Goal: Task Accomplishment & Management: Manage account settings

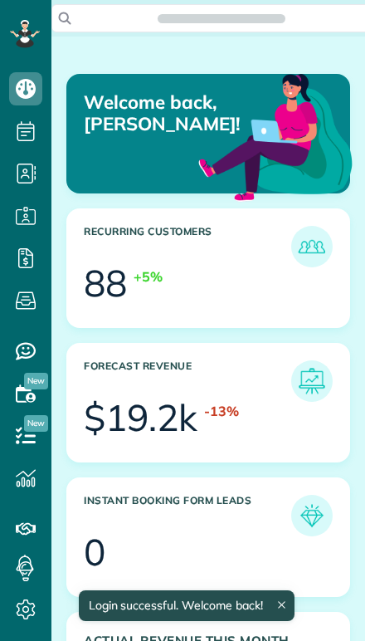
scroll to position [118, 266]
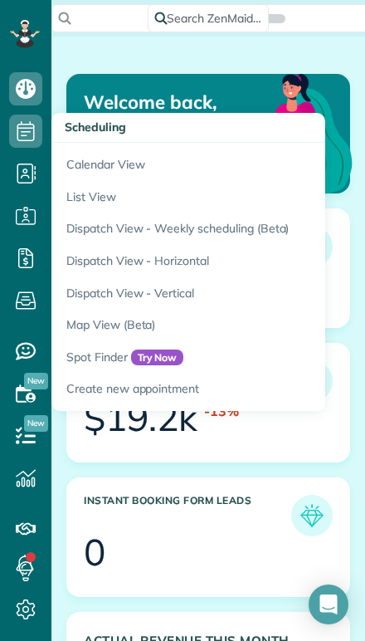
click at [75, 164] on link "Calendar View" at bounding box center [258, 162] width 415 height 38
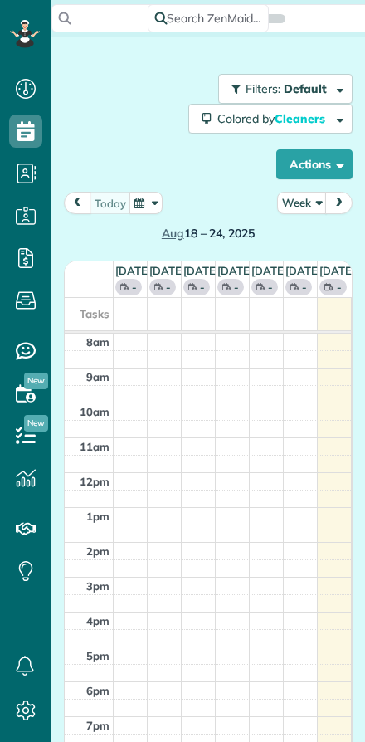
scroll to position [7, 7]
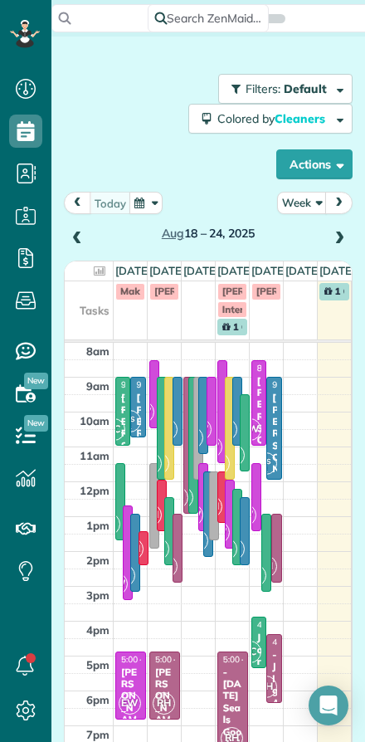
click at [297, 203] on button "Week" at bounding box center [302, 203] width 50 height 22
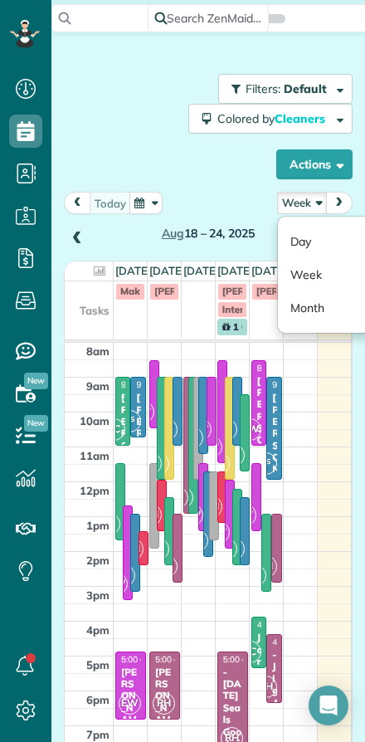
click at [295, 237] on link "Day" at bounding box center [343, 241] width 131 height 33
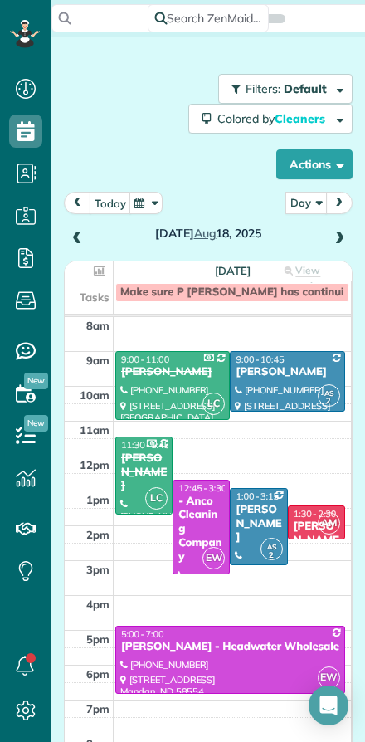
click at [159, 207] on button "button" at bounding box center [146, 203] width 33 height 22
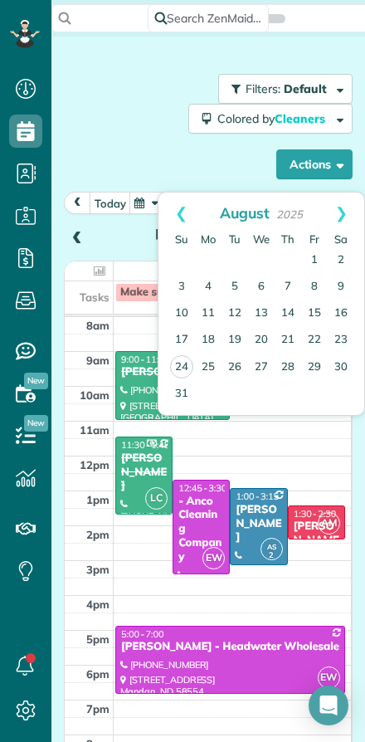
click at [90, 136] on div "Filters: Default Colored by Cleaners Color by Cleaner Color by Team Color by St…" at bounding box center [208, 126] width 289 height 105
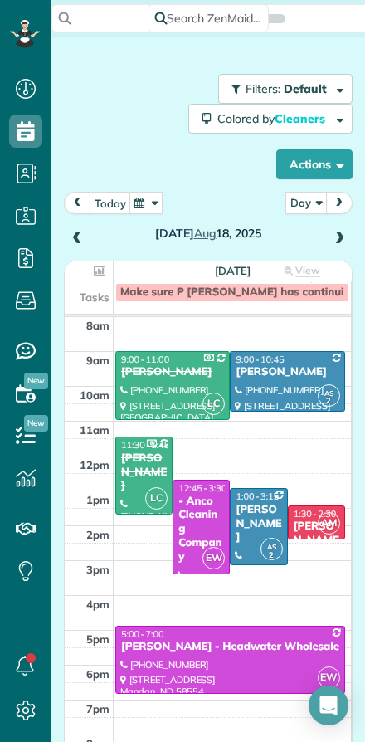
click at [345, 232] on span at bounding box center [339, 239] width 18 height 15
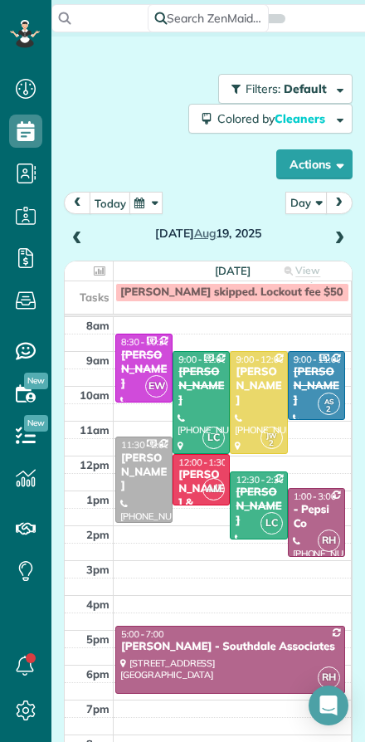
click at [335, 239] on span at bounding box center [339, 239] width 18 height 15
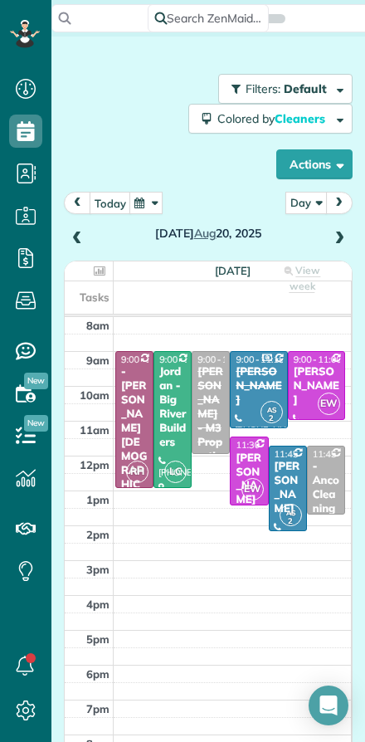
click at [343, 246] on span at bounding box center [339, 239] width 18 height 15
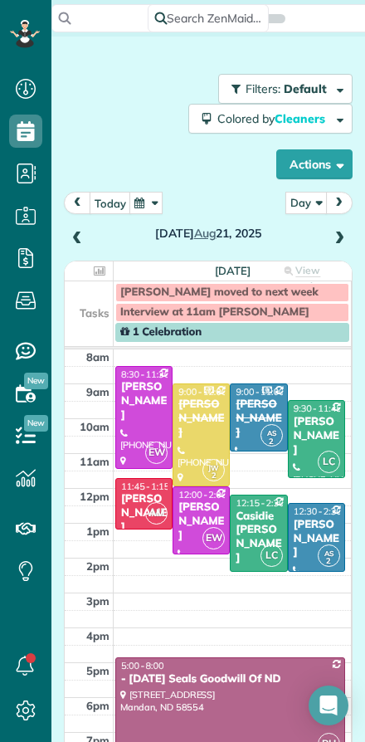
click at [340, 248] on span at bounding box center [339, 239] width 18 height 25
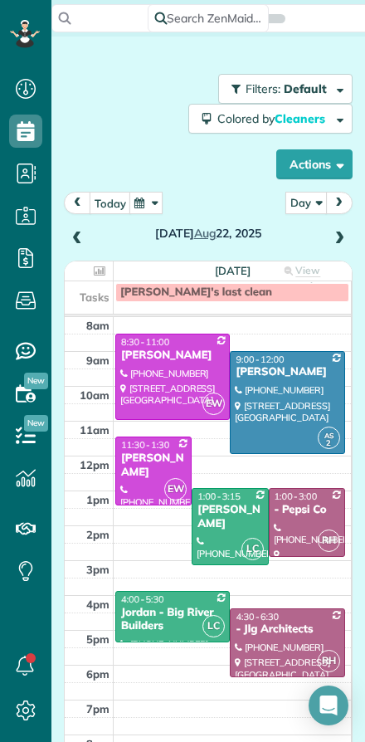
click at [336, 250] on span at bounding box center [339, 239] width 18 height 25
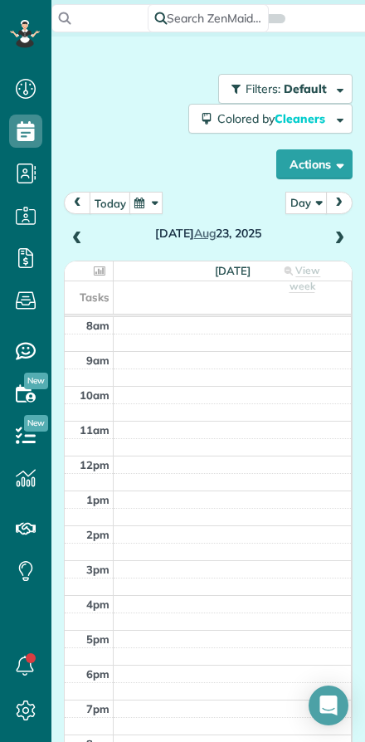
click at [335, 248] on span at bounding box center [339, 239] width 18 height 25
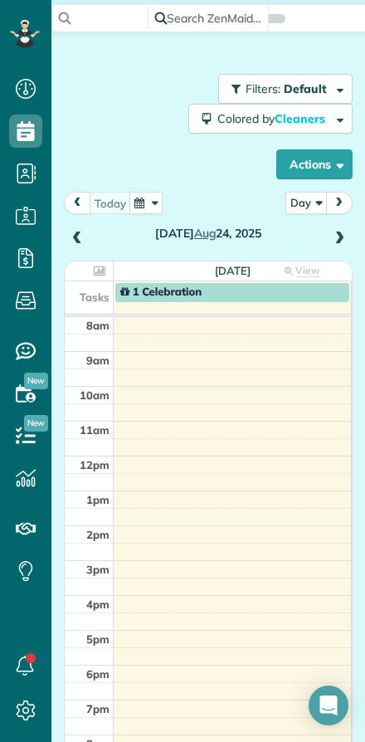
click at [337, 250] on span at bounding box center [339, 239] width 18 height 25
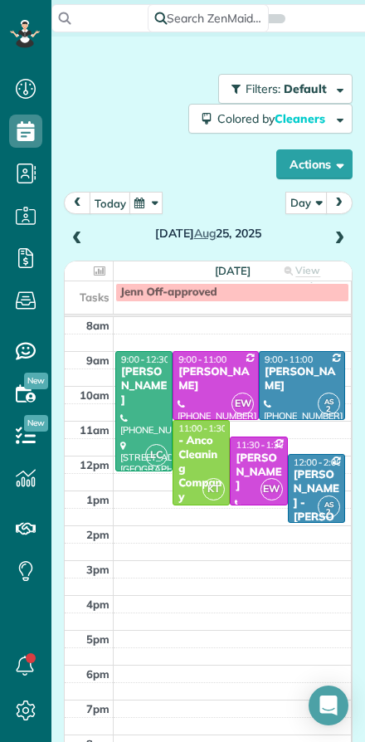
click at [340, 236] on span at bounding box center [339, 239] width 18 height 15
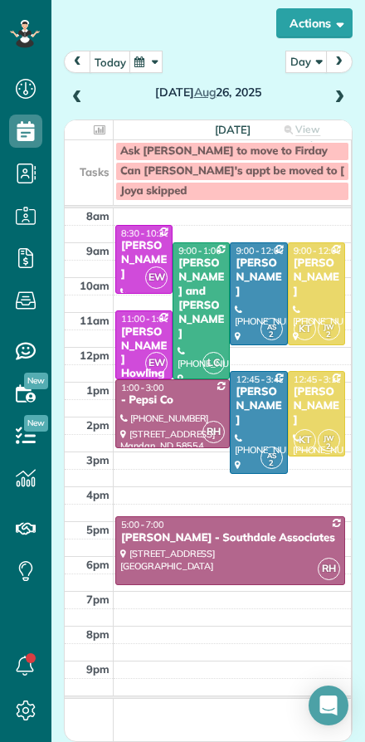
scroll to position [141, 0]
click at [330, 95] on span at bounding box center [339, 97] width 18 height 15
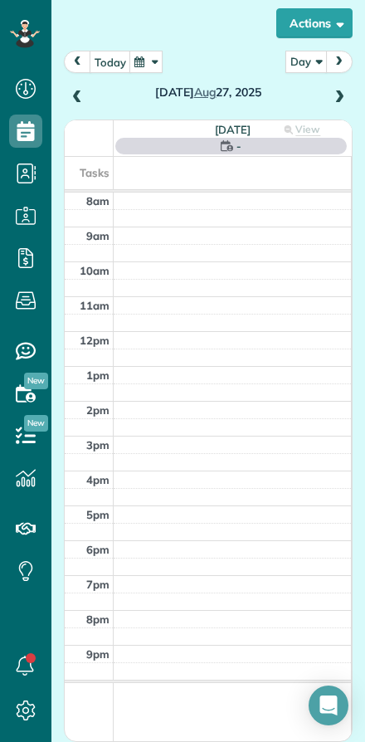
scroll to position [139, 0]
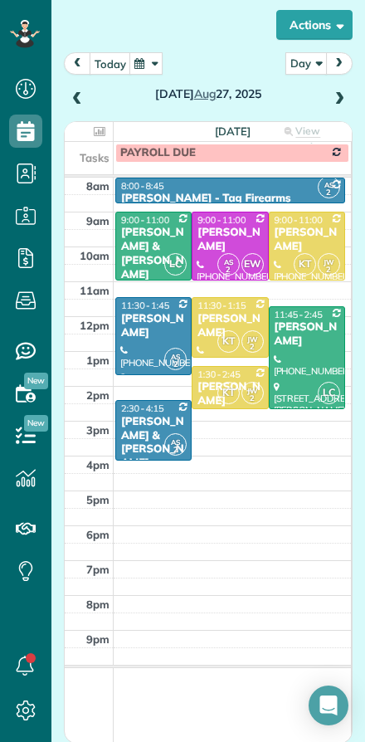
click at [331, 96] on span at bounding box center [339, 99] width 18 height 15
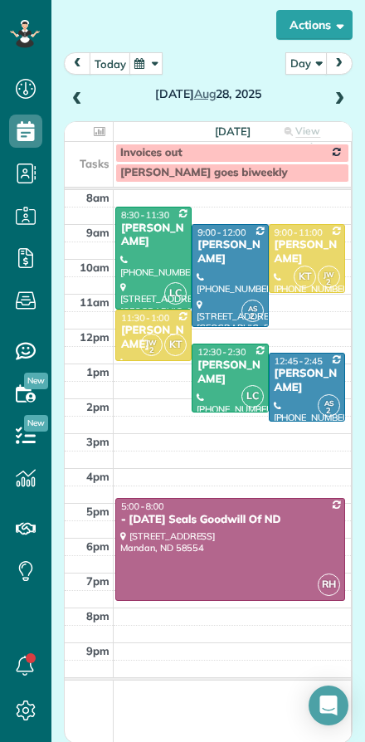
click at [346, 92] on span at bounding box center [339, 99] width 18 height 15
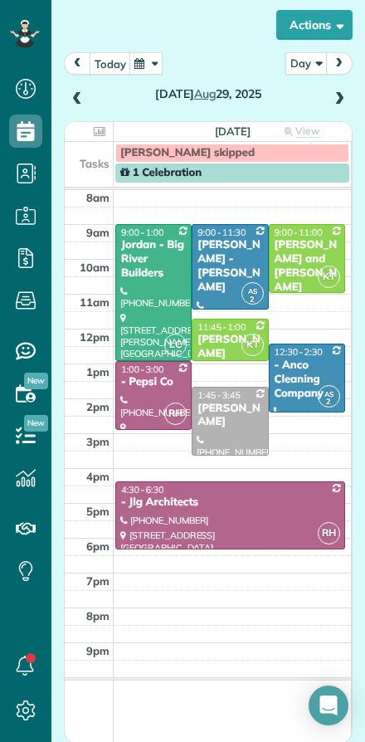
click at [81, 102] on span at bounding box center [77, 99] width 18 height 15
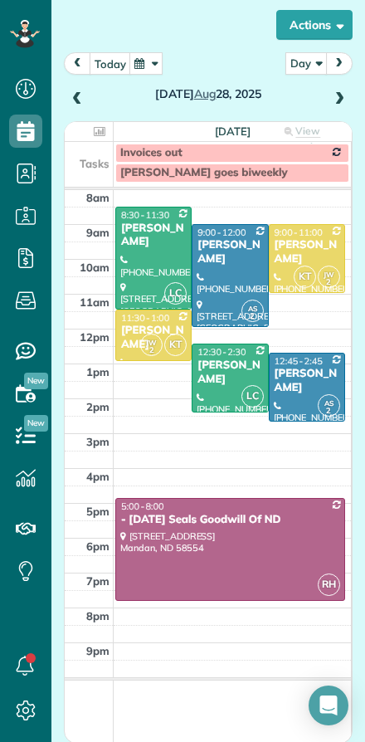
click at [345, 101] on span at bounding box center [339, 99] width 18 height 15
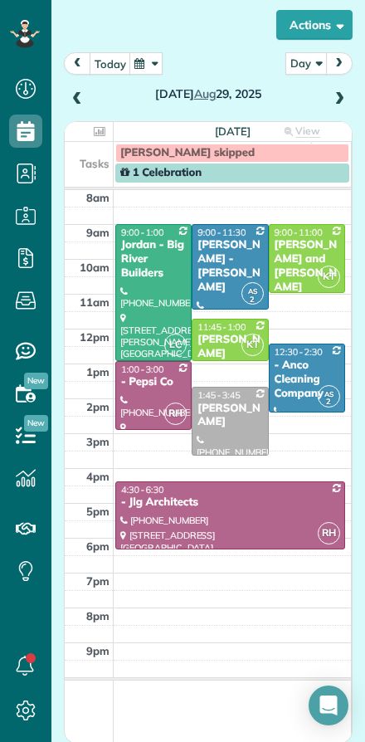
click at [335, 102] on span at bounding box center [339, 99] width 18 height 15
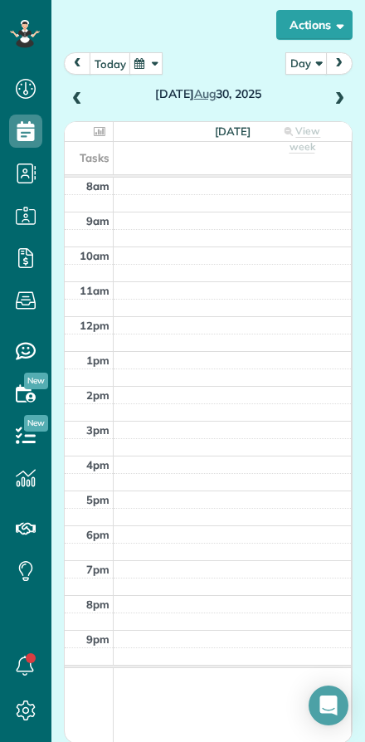
click at [80, 100] on span at bounding box center [77, 99] width 18 height 15
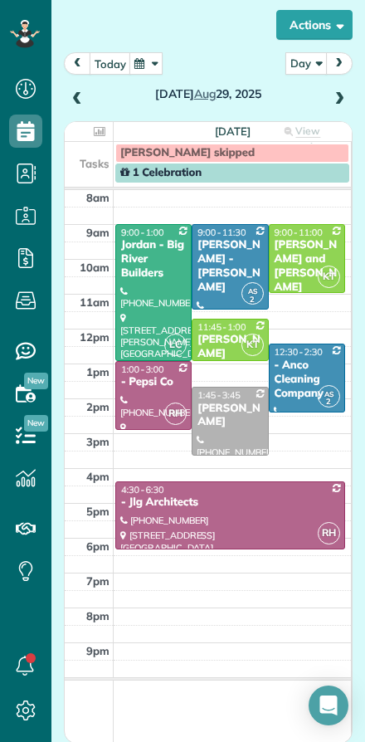
click at [347, 100] on span at bounding box center [339, 99] width 18 height 15
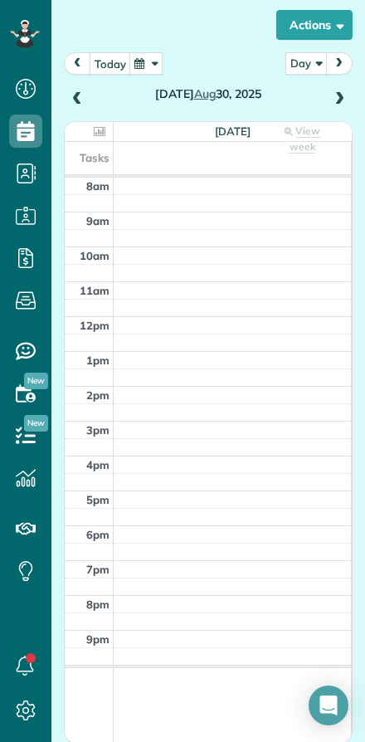
click at [347, 104] on span at bounding box center [339, 99] width 18 height 15
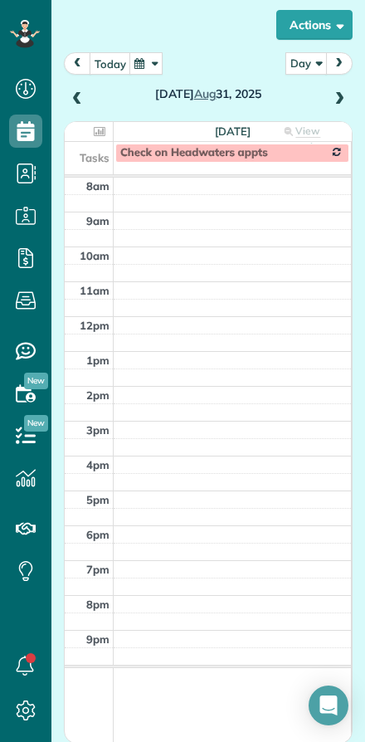
click at [341, 104] on span at bounding box center [339, 99] width 18 height 15
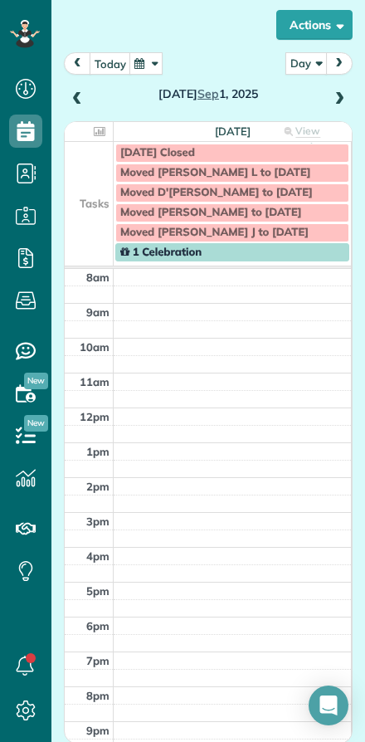
click at [341, 103] on span at bounding box center [339, 99] width 18 height 15
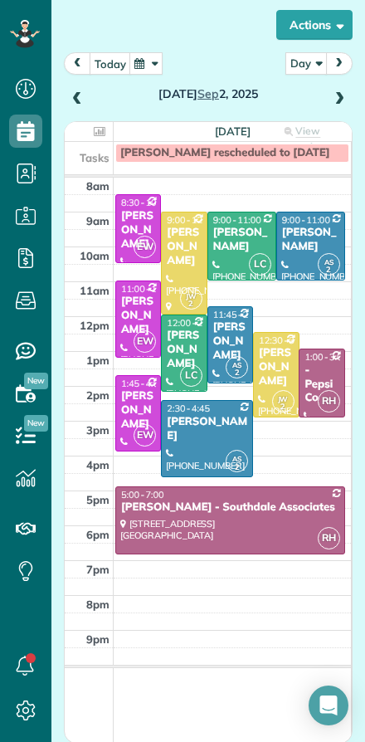
click at [348, 96] on span at bounding box center [339, 99] width 18 height 15
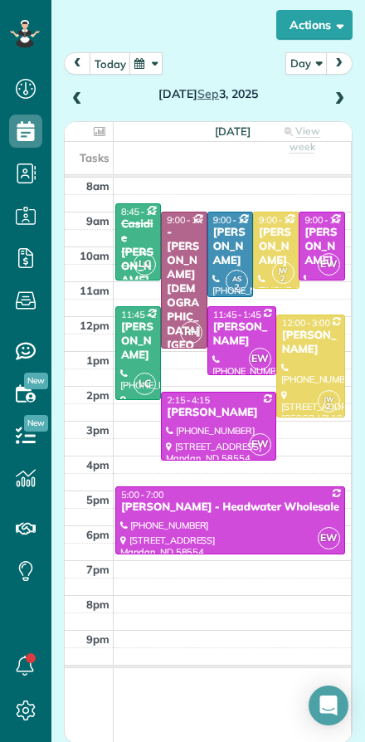
click at [139, 252] on div "Casidie Fladeland" at bounding box center [138, 253] width 36 height 70
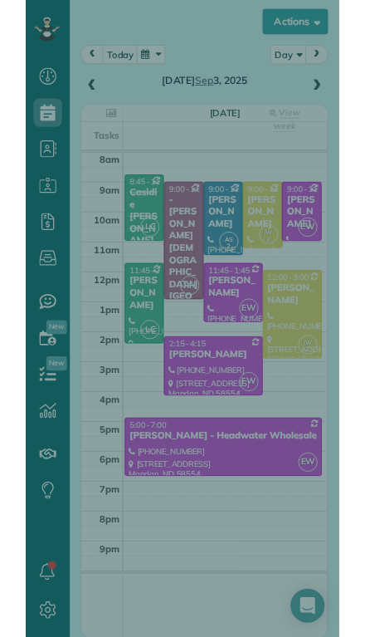
scroll to position [673, 51]
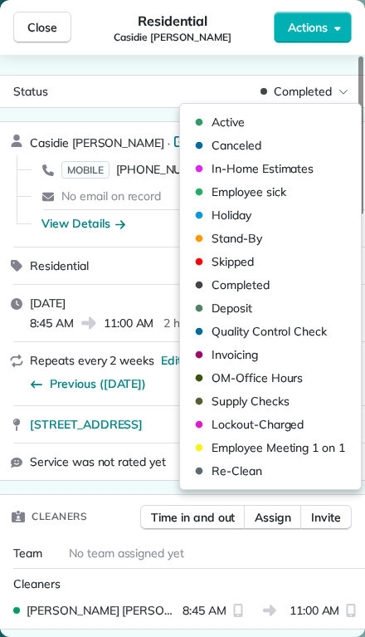
click at [217, 120] on span "Active" at bounding box center [228, 122] width 33 height 17
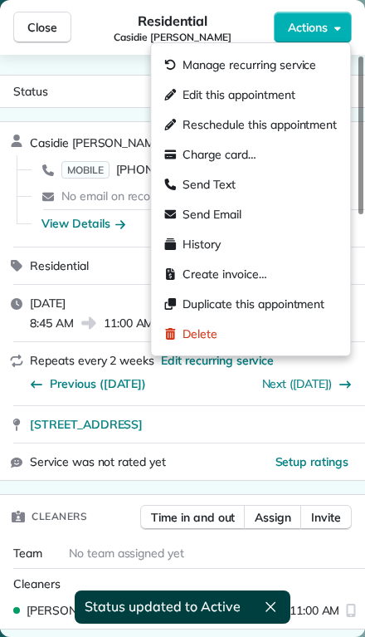
click at [197, 66] on span "Manage recurring service" at bounding box center [250, 64] width 134 height 17
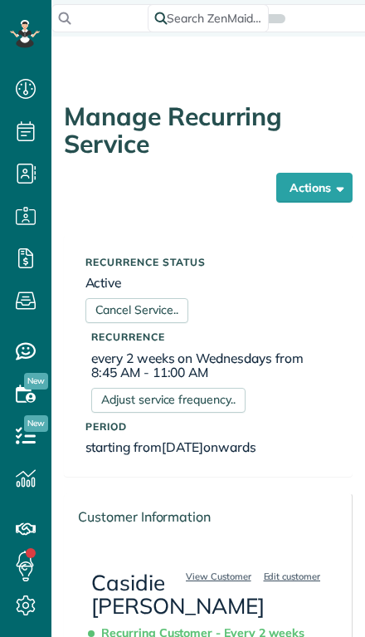
scroll to position [7, 7]
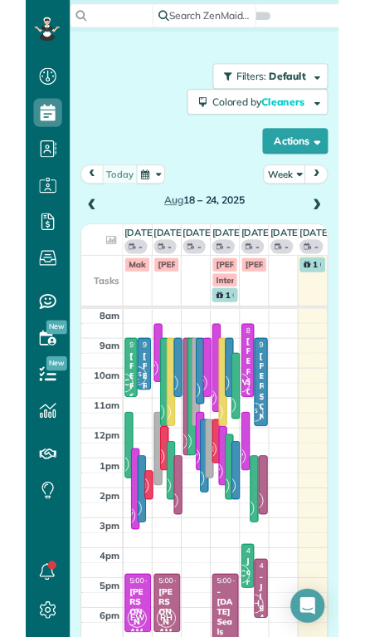
scroll to position [7, 7]
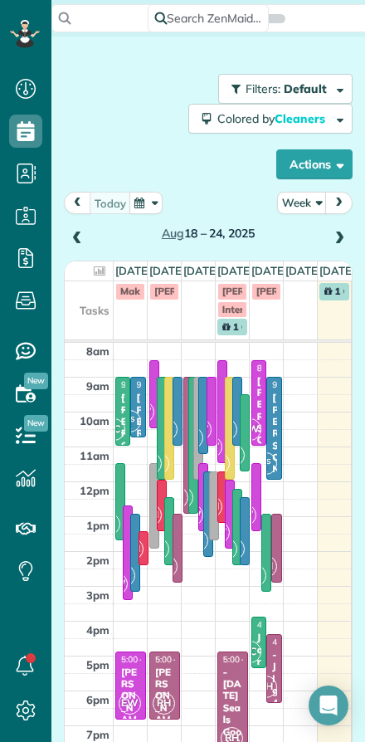
click at [296, 206] on button "Week" at bounding box center [302, 203] width 50 height 22
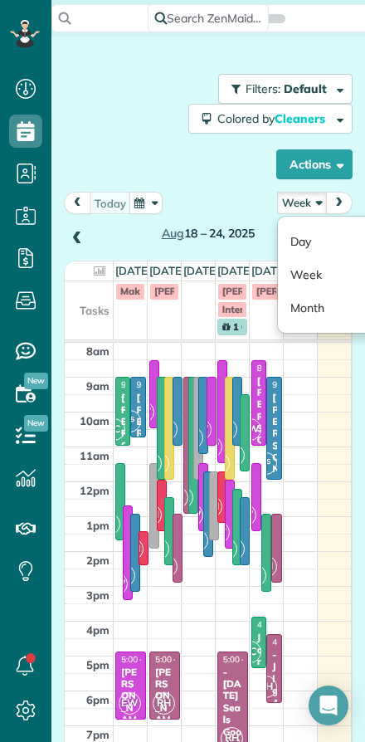
click at [298, 241] on link "Day" at bounding box center [343, 241] width 131 height 33
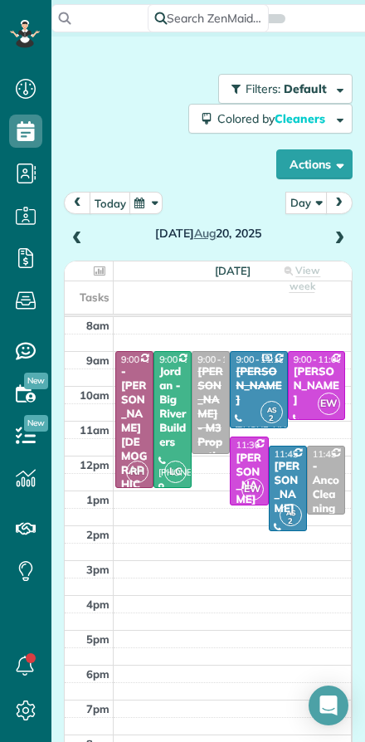
click at [345, 243] on span at bounding box center [339, 239] width 18 height 15
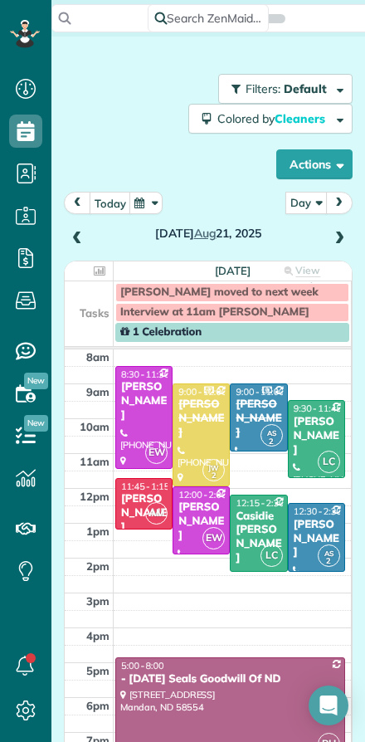
click at [316, 536] on div "Paula Brown" at bounding box center [316, 539] width 47 height 42
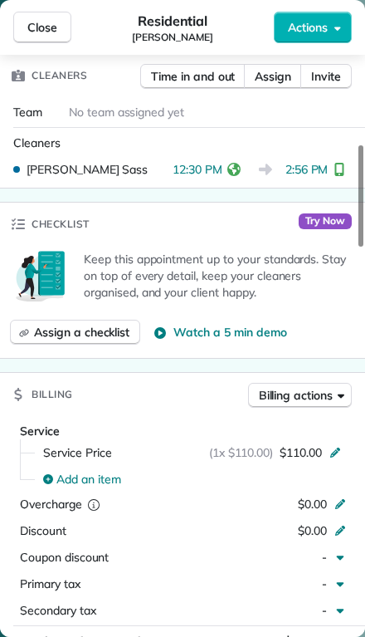
scroll to position [540, 0]
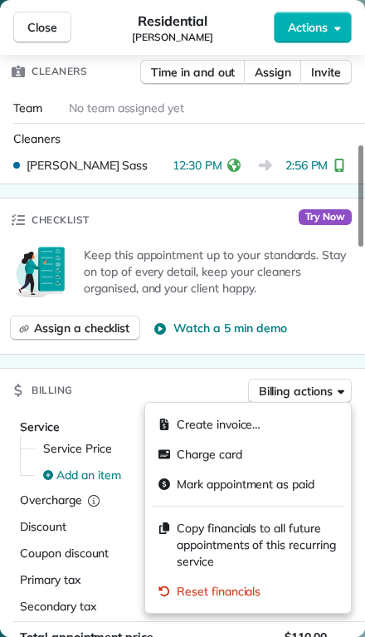
click at [179, 449] on span "Charge card" at bounding box center [210, 454] width 66 height 17
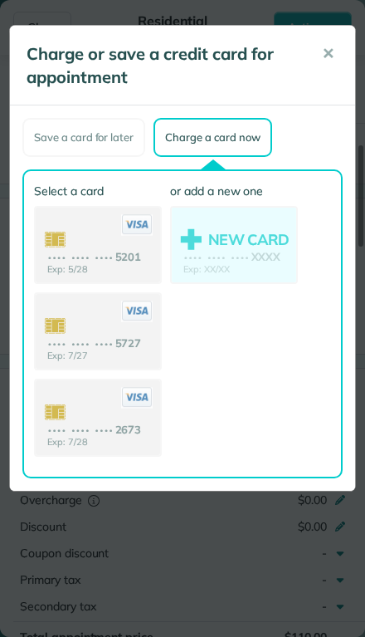
click at [71, 428] on use at bounding box center [98, 419] width 125 height 78
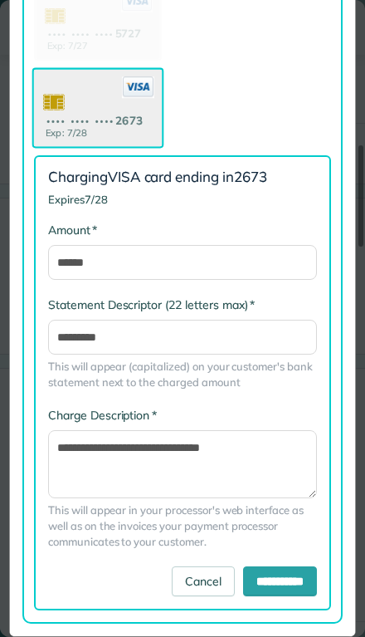
scroll to position [309, 0]
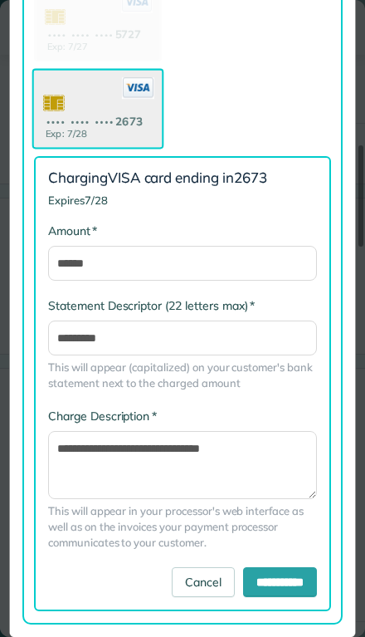
click at [262, 575] on input "**********" at bounding box center [280, 582] width 74 height 30
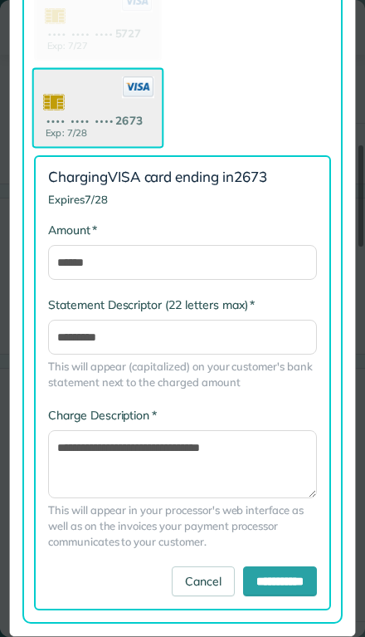
scroll to position [368, 0]
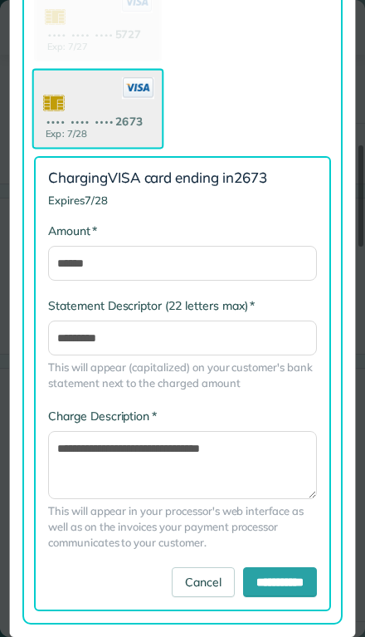
click at [270, 576] on input "**********" at bounding box center [280, 582] width 74 height 30
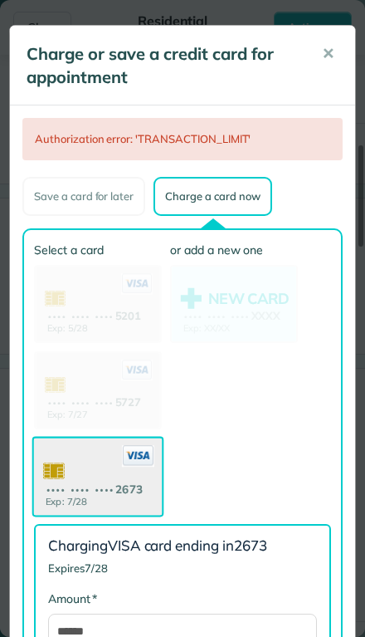
scroll to position [0, 0]
click at [330, 56] on span "✕" at bounding box center [328, 53] width 12 height 19
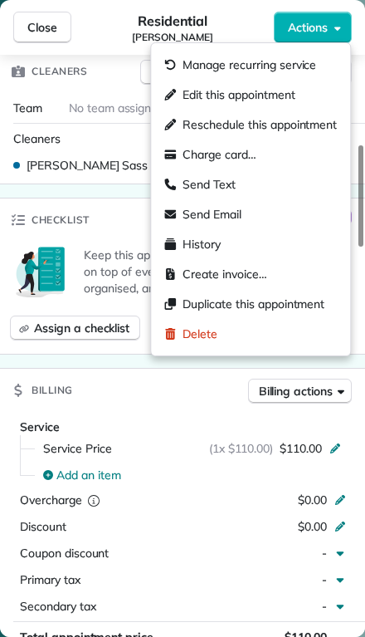
click at [193, 153] on span "Charge card…" at bounding box center [220, 154] width 74 height 17
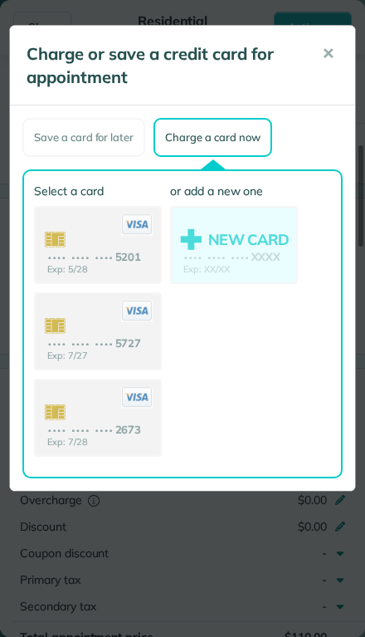
click at [74, 246] on use at bounding box center [98, 247] width 125 height 78
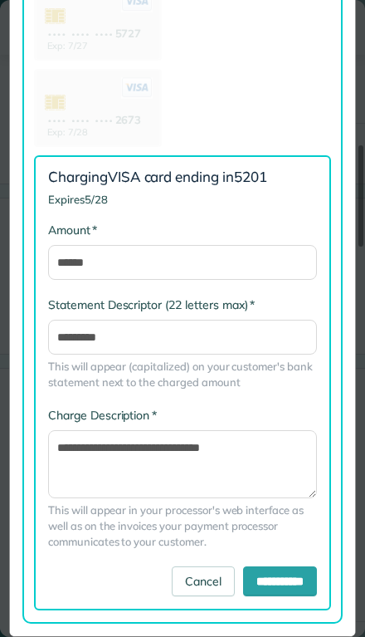
scroll to position [309, 0]
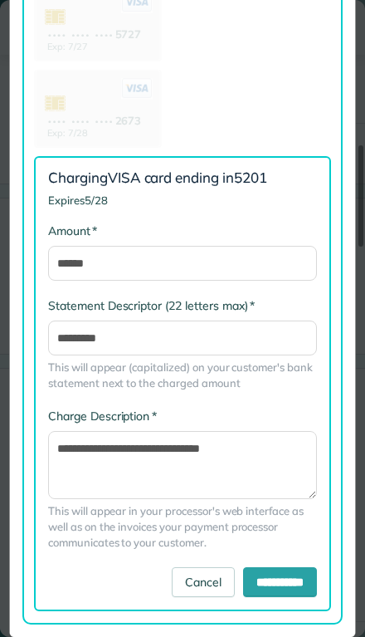
click at [263, 585] on input "**********" at bounding box center [280, 582] width 74 height 30
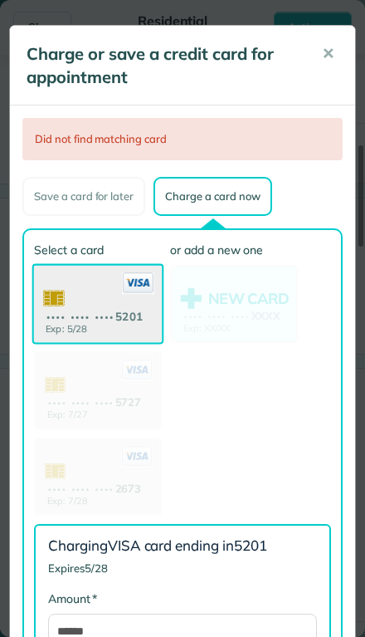
scroll to position [0, 0]
click at [335, 48] on button "✕" at bounding box center [328, 54] width 37 height 40
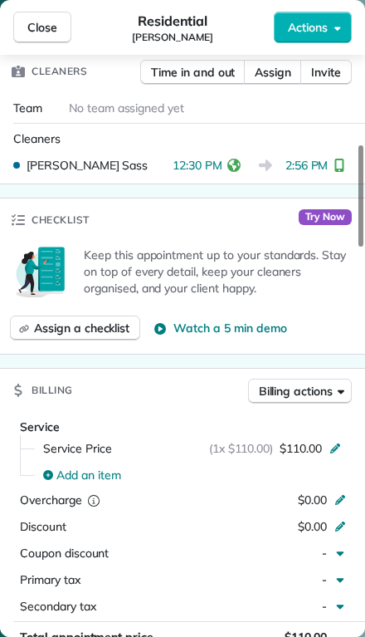
click at [39, 27] on span "Close" at bounding box center [42, 27] width 30 height 17
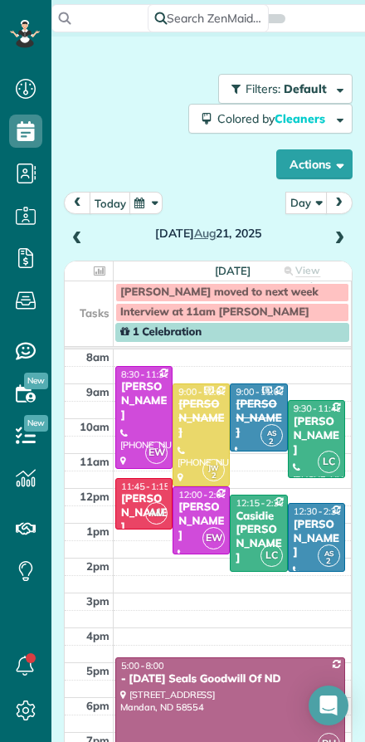
scroll to position [742, 51]
click at [352, 230] on div "Thursday Aug 21, 2025" at bounding box center [208, 221] width 289 height 58
click at [338, 240] on span at bounding box center [339, 239] width 18 height 15
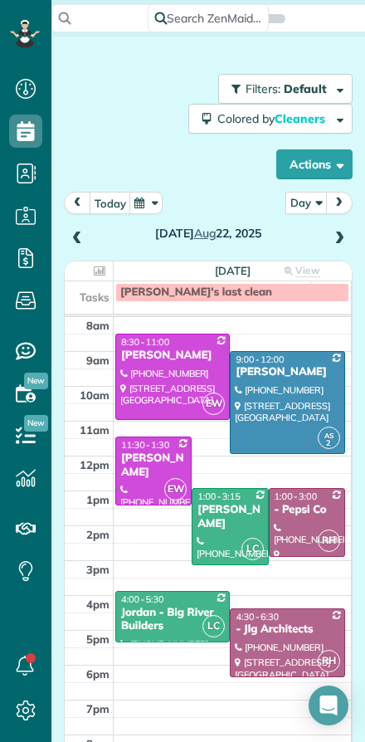
click at [269, 392] on div at bounding box center [287, 402] width 113 height 101
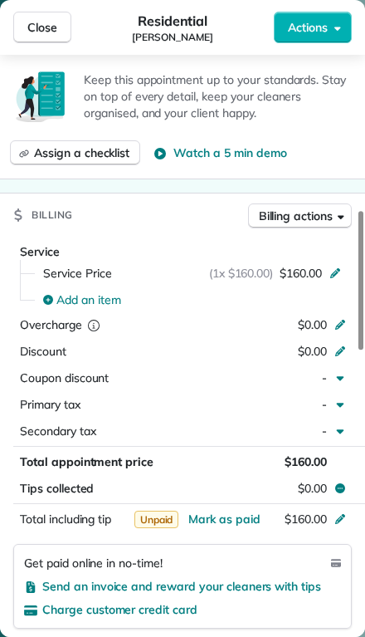
scroll to position [783, 0]
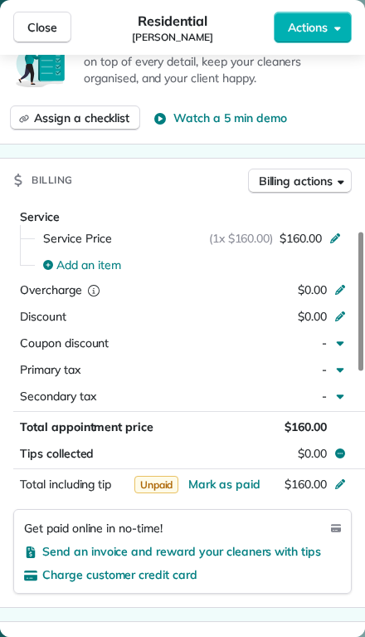
click at [222, 484] on span "Mark as paid" at bounding box center [224, 484] width 72 height 15
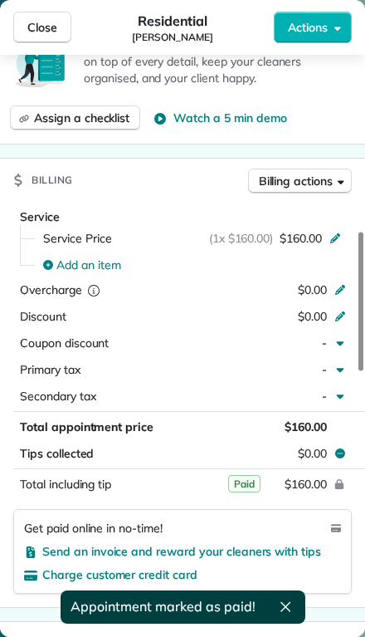
click at [220, 484] on button "$160.00" at bounding box center [260, 483] width 160 height 23
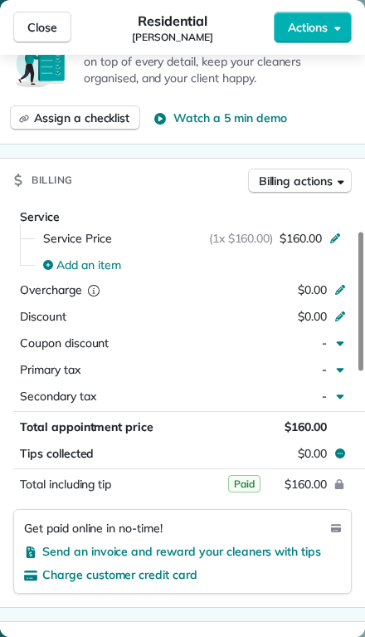
click at [29, 27] on span "Close" at bounding box center [42, 27] width 30 height 17
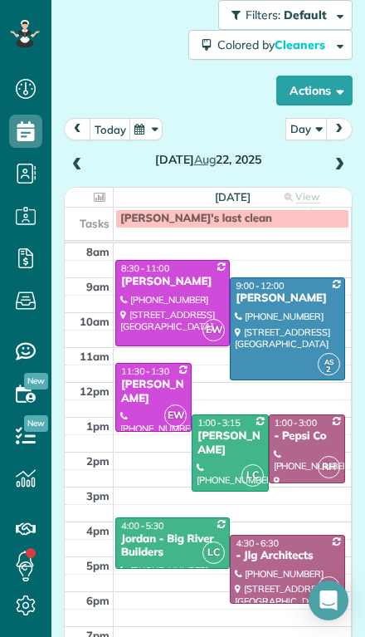
scroll to position [75, 0]
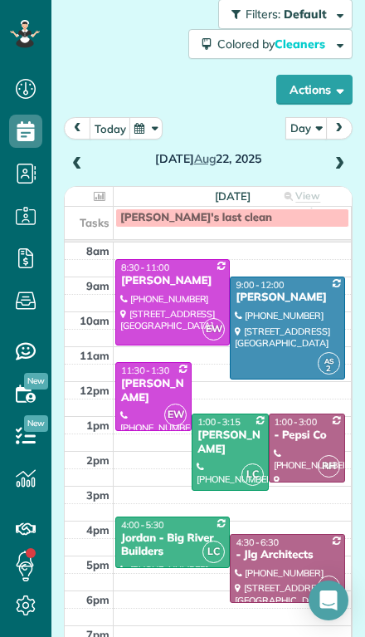
click at [224, 428] on div "Harriet Klark" at bounding box center [230, 442] width 66 height 28
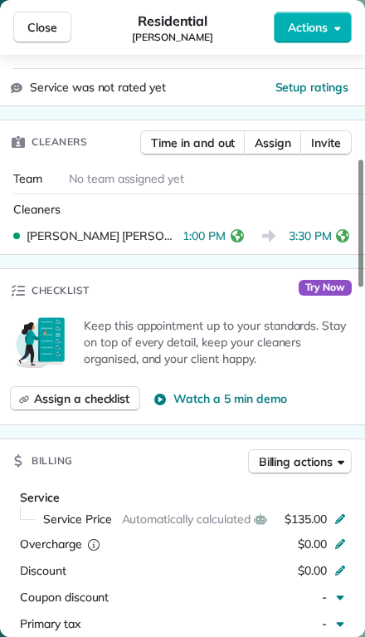
scroll to position [506, 0]
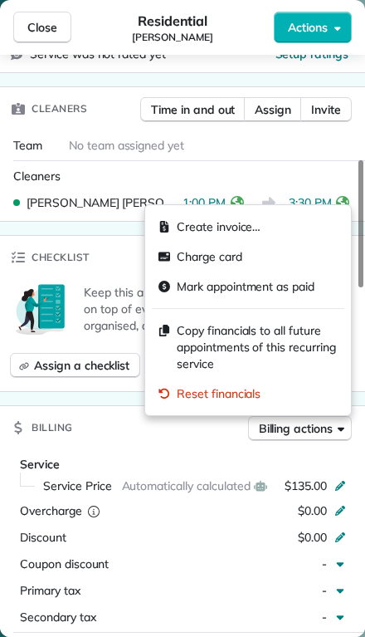
click at [190, 253] on span "Charge card" at bounding box center [210, 256] width 66 height 17
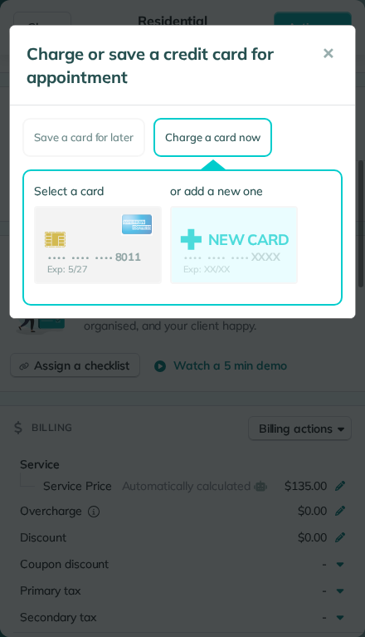
click at [83, 243] on use at bounding box center [98, 247] width 125 height 78
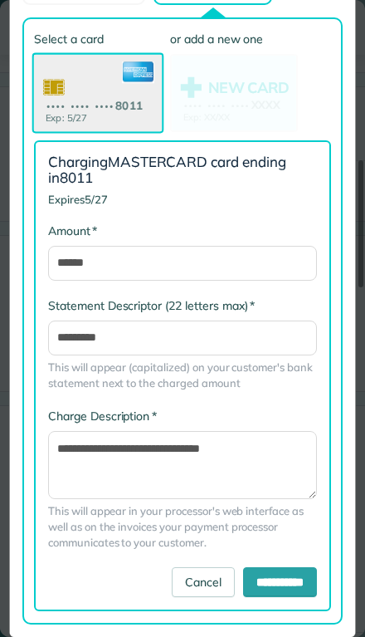
scroll to position [151, 0]
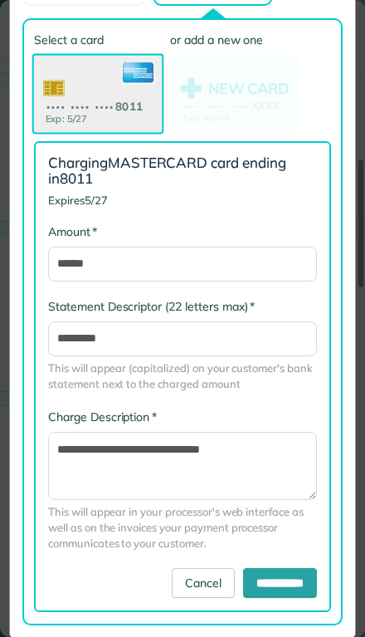
click at [259, 584] on input "**********" at bounding box center [280, 583] width 74 height 30
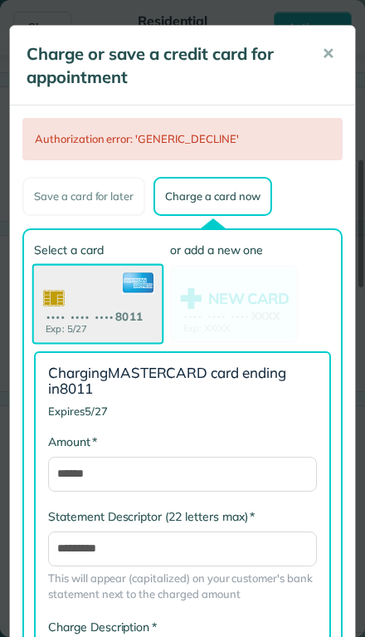
scroll to position [0, 0]
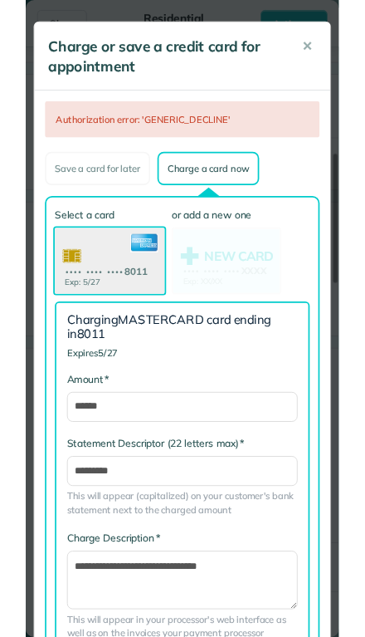
scroll to position [742, 51]
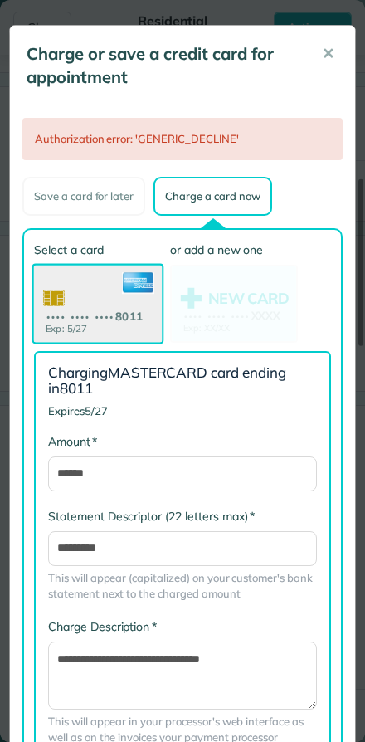
click at [330, 56] on span "✕" at bounding box center [328, 53] width 12 height 19
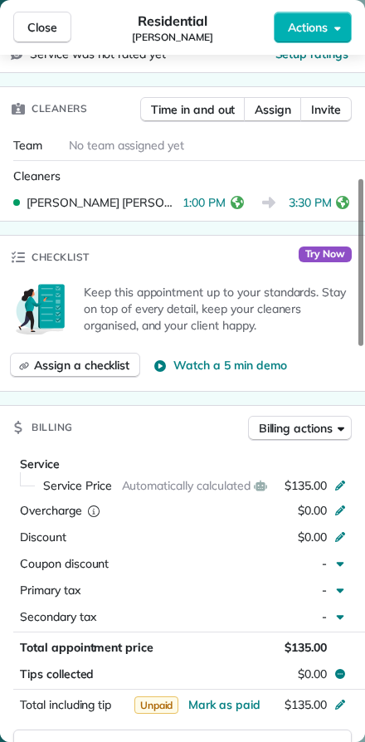
click at [34, 23] on span "Close" at bounding box center [42, 27] width 30 height 17
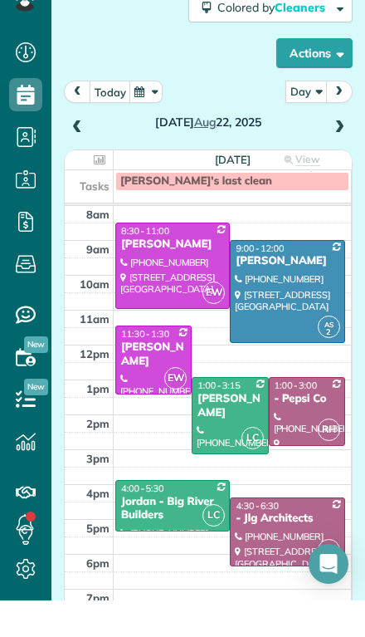
scroll to position [673, 51]
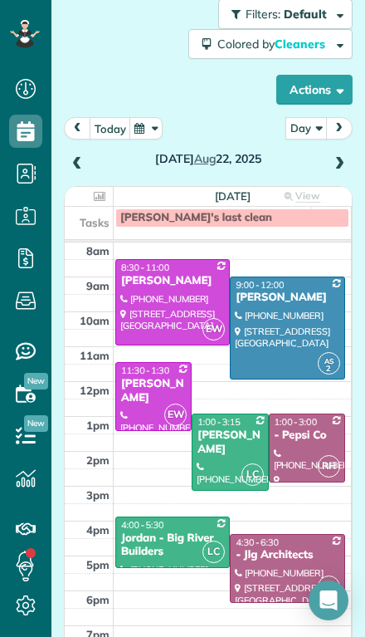
click at [348, 157] on span at bounding box center [339, 164] width 18 height 15
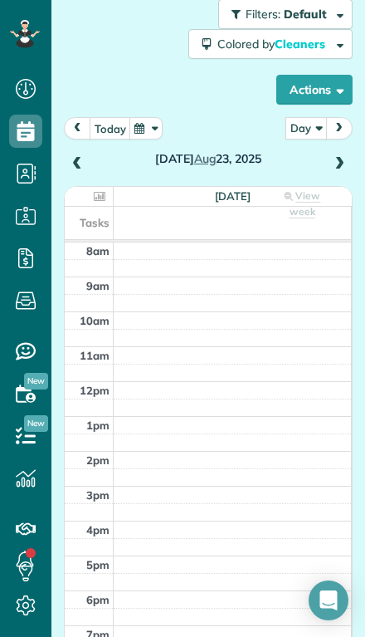
click at [340, 157] on span at bounding box center [339, 164] width 18 height 15
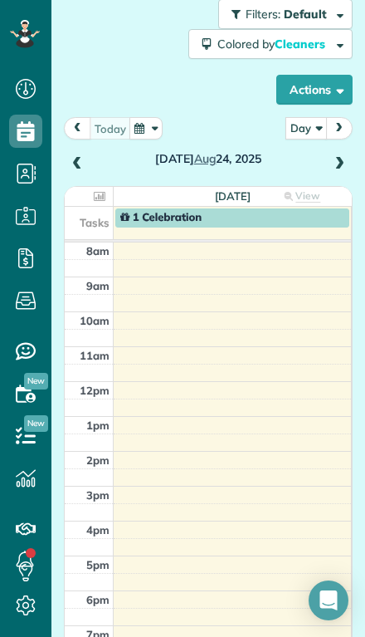
click at [335, 157] on span at bounding box center [339, 164] width 18 height 15
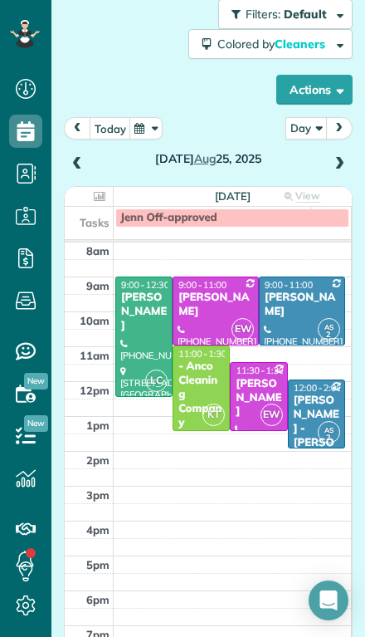
click at [339, 157] on span at bounding box center [339, 164] width 18 height 15
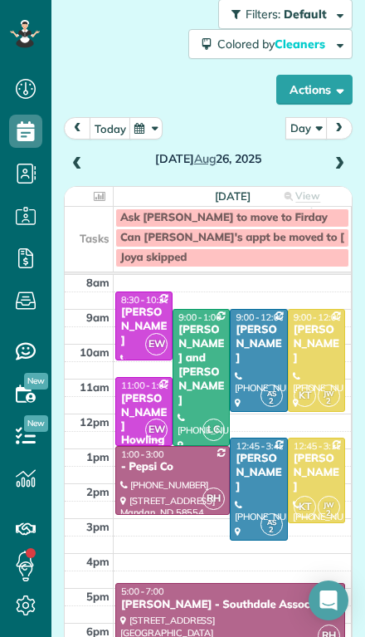
click at [351, 117] on div "Tuesday Aug 26, 2025" at bounding box center [208, 146] width 289 height 58
click at [335, 157] on span at bounding box center [339, 164] width 18 height 15
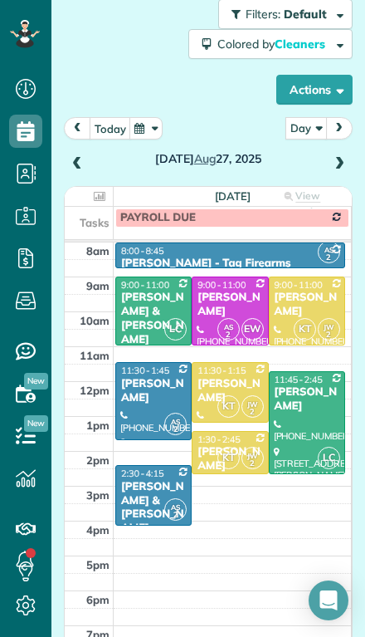
click at [337, 157] on span at bounding box center [339, 164] width 18 height 15
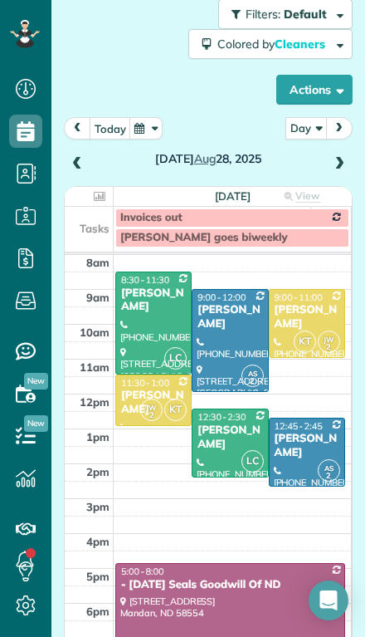
click at [339, 157] on span at bounding box center [339, 164] width 18 height 15
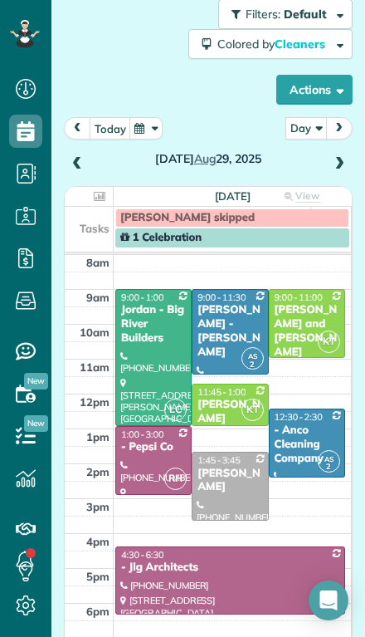
click at [84, 157] on span at bounding box center [77, 164] width 18 height 15
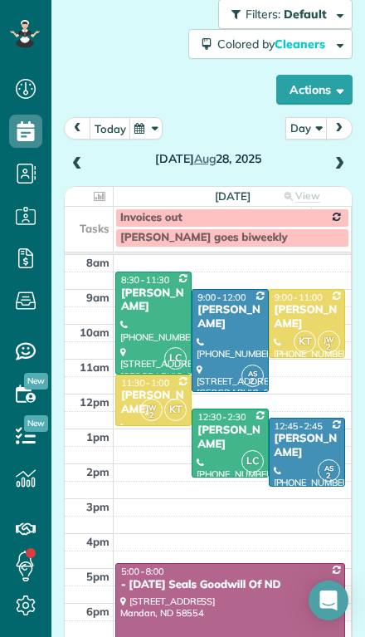
click at [342, 157] on span at bounding box center [339, 164] width 18 height 15
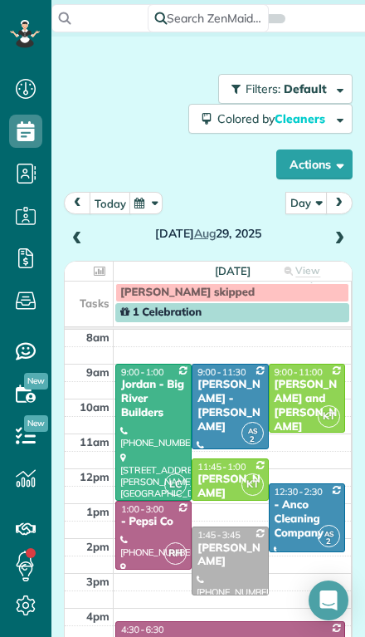
scroll to position [0, 0]
click at [345, 232] on span at bounding box center [339, 239] width 18 height 15
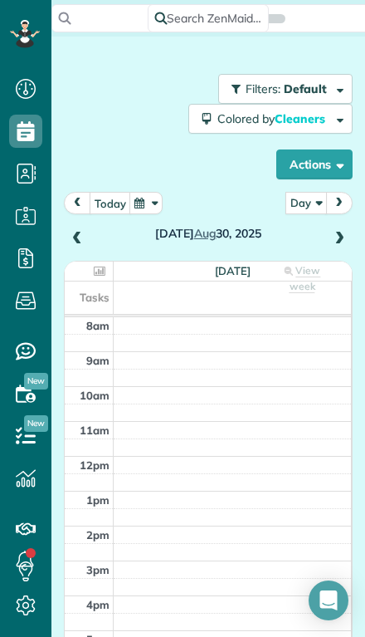
click at [336, 227] on span at bounding box center [339, 239] width 18 height 25
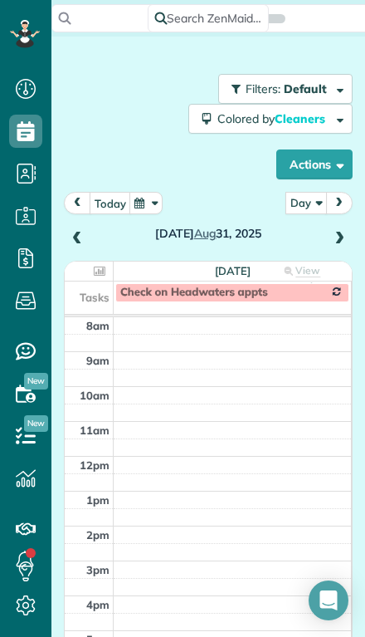
click at [326, 193] on div "Sunday Aug 31, 2025" at bounding box center [208, 221] width 289 height 58
click at [332, 232] on span at bounding box center [339, 239] width 18 height 15
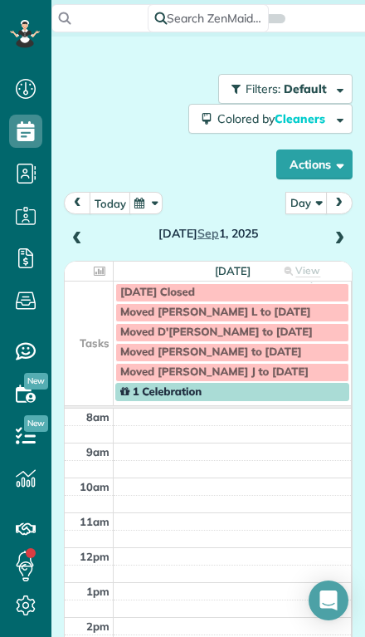
click at [333, 232] on span at bounding box center [339, 239] width 18 height 15
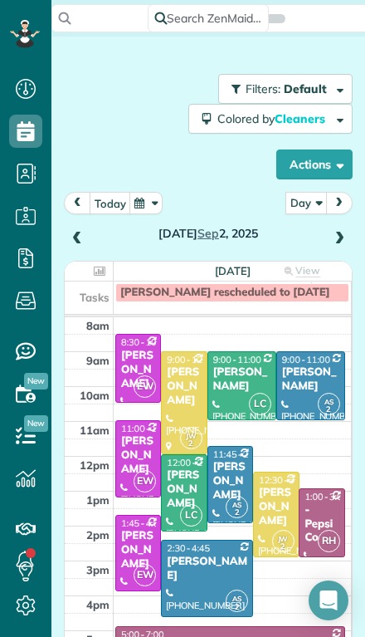
click at [345, 232] on span at bounding box center [339, 239] width 18 height 15
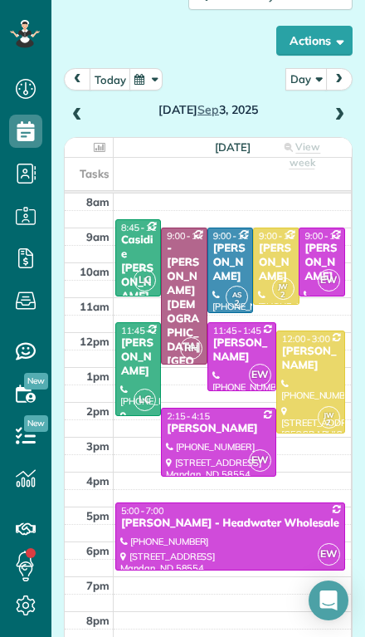
scroll to position [120, 0]
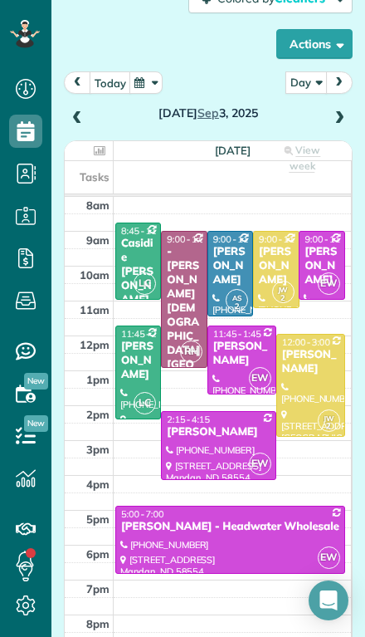
click at [350, 71] on div "Wednesday Sep 3, 2025" at bounding box center [208, 100] width 289 height 58
click at [352, 74] on div "Wednesday Sep 3, 2025" at bounding box center [208, 100] width 289 height 58
click at [340, 111] on span at bounding box center [339, 118] width 18 height 15
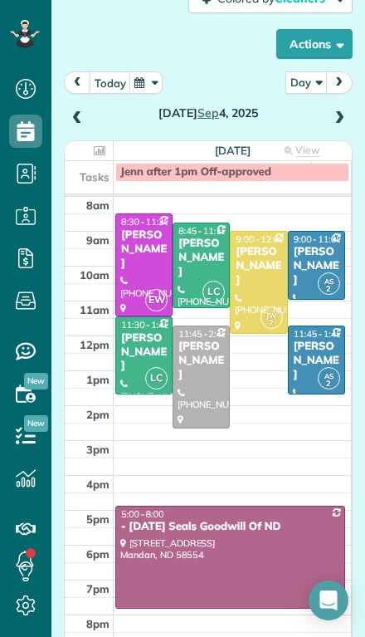
click at [340, 111] on span at bounding box center [339, 118] width 18 height 15
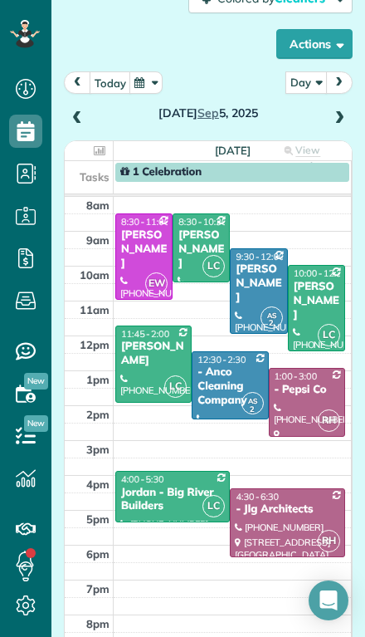
click at [77, 106] on span at bounding box center [77, 118] width 18 height 25
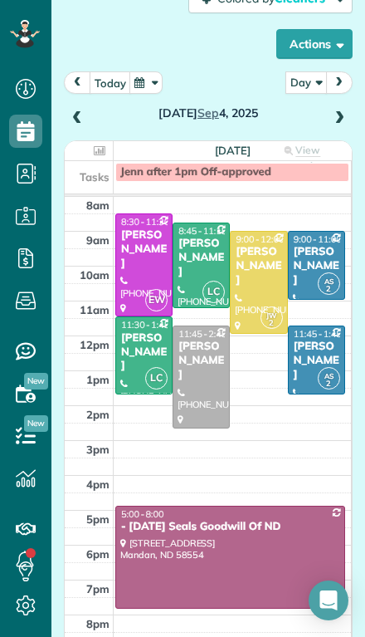
click at [335, 100] on div "today Day Day Week Month Thursday Sep 4, 2025 Thursday View week $1,040.00 17.7…" at bounding box center [208, 323] width 289 height 504
click at [340, 111] on span at bounding box center [339, 118] width 18 height 15
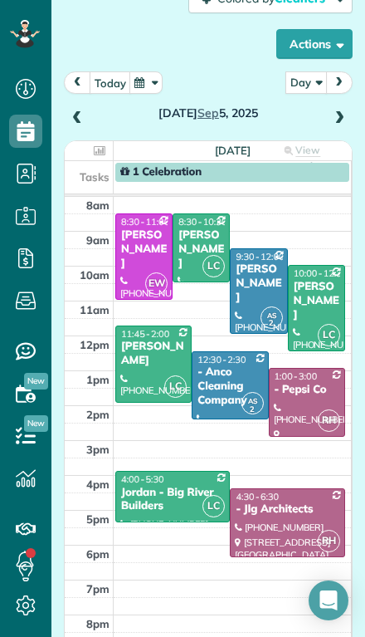
click at [335, 111] on span at bounding box center [339, 118] width 18 height 15
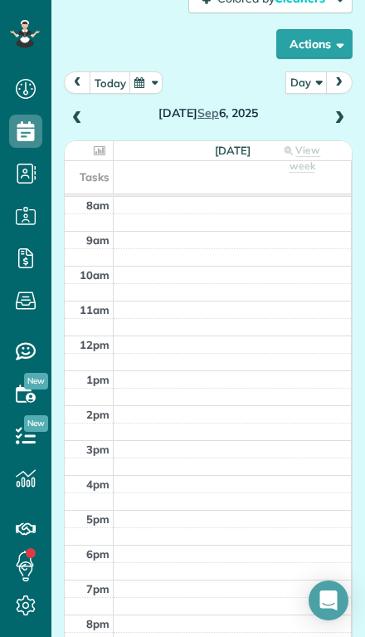
click at [335, 111] on span at bounding box center [339, 118] width 18 height 15
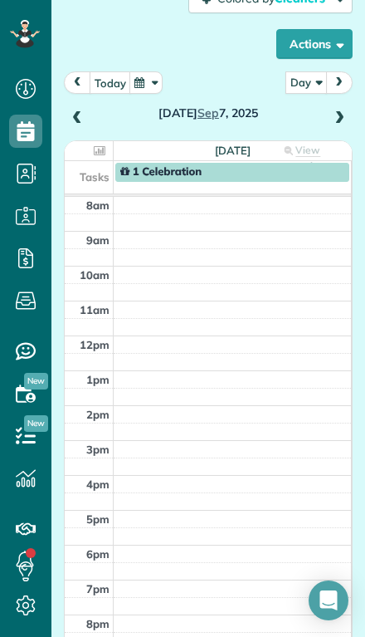
click at [338, 111] on span at bounding box center [339, 118] width 18 height 15
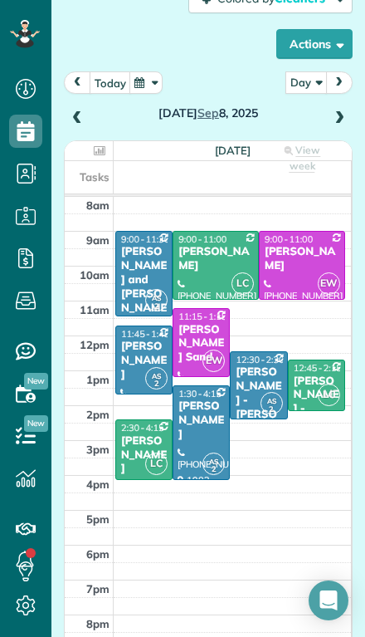
click at [345, 106] on span at bounding box center [339, 118] width 18 height 25
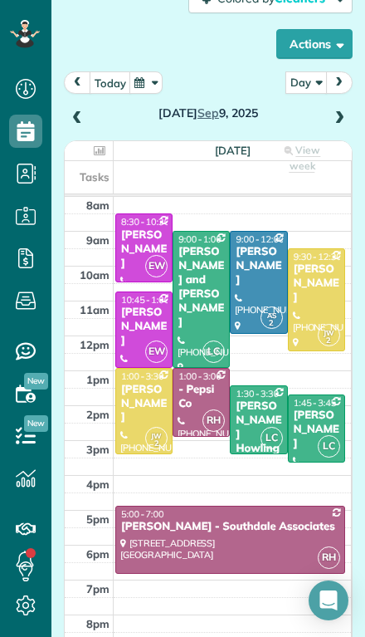
click at [347, 111] on span at bounding box center [339, 118] width 18 height 15
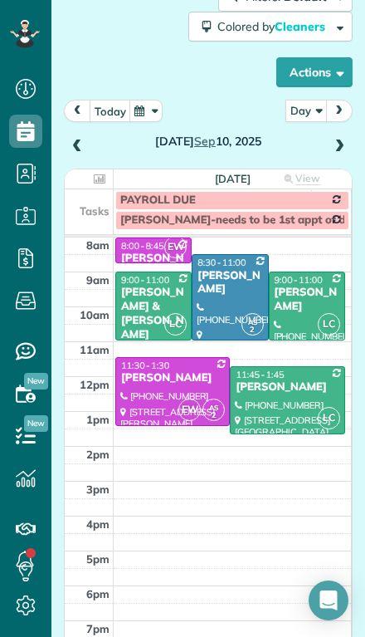
scroll to position [91, 0]
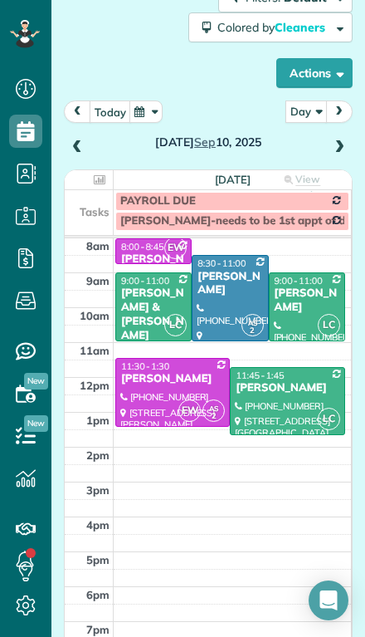
click at [339, 140] on span at bounding box center [339, 147] width 18 height 15
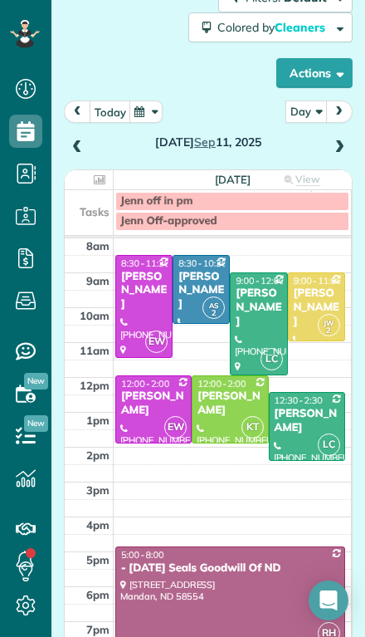
click at [80, 140] on span at bounding box center [77, 147] width 18 height 15
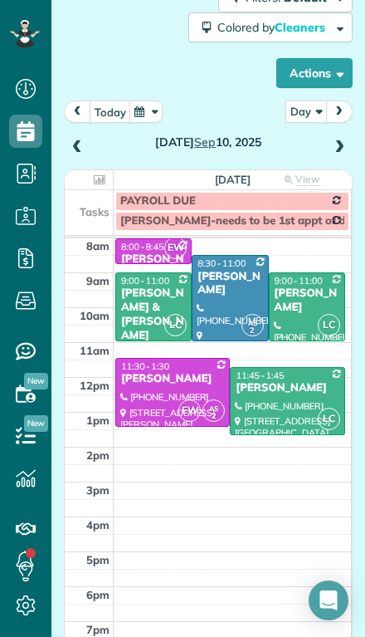
click at [78, 140] on span at bounding box center [77, 147] width 18 height 15
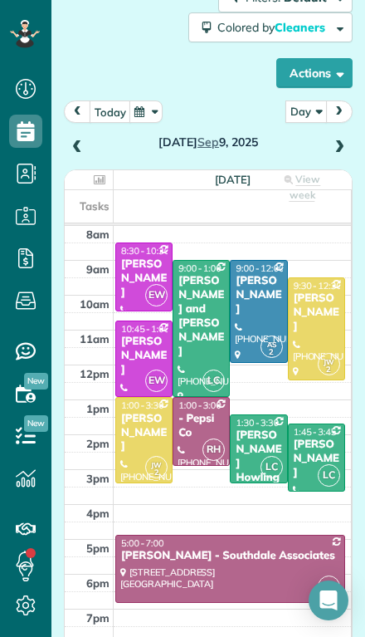
click at [346, 140] on span at bounding box center [339, 147] width 18 height 15
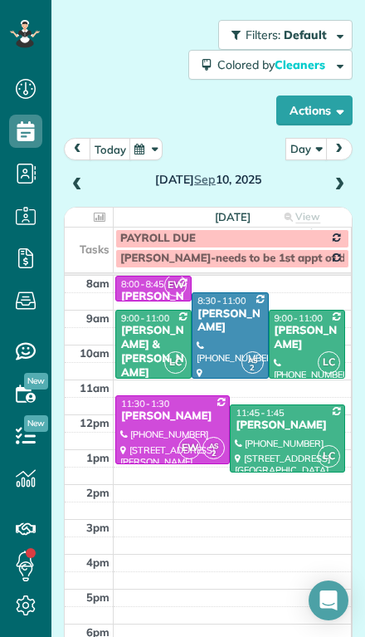
scroll to position [55, 0]
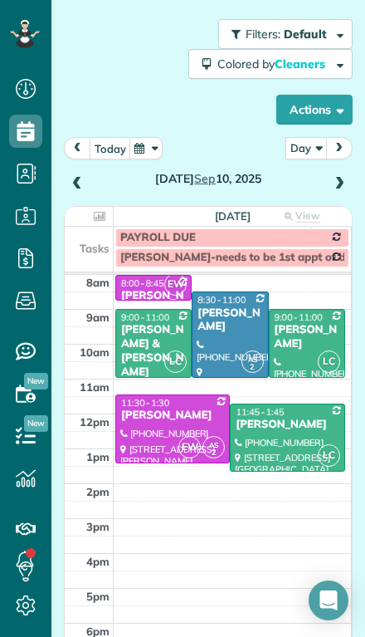
click at [350, 137] on div "Wednesday Sep 10, 2025" at bounding box center [208, 166] width 289 height 58
click at [346, 177] on span at bounding box center [339, 184] width 18 height 15
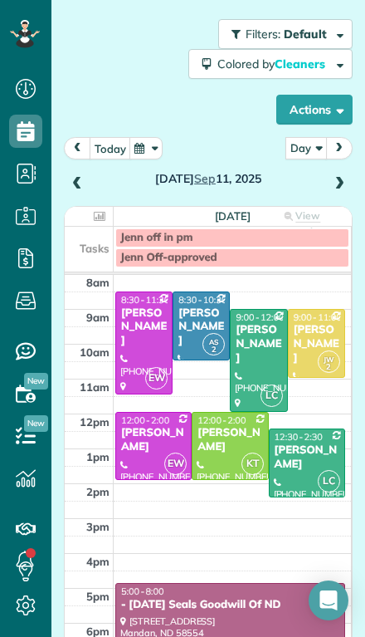
click at [345, 177] on span at bounding box center [339, 184] width 18 height 15
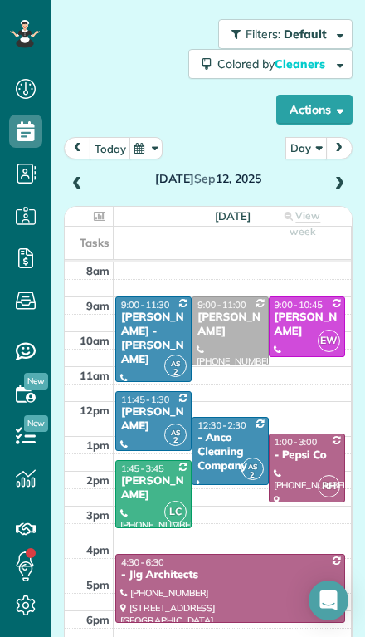
click at [348, 177] on span at bounding box center [339, 184] width 18 height 15
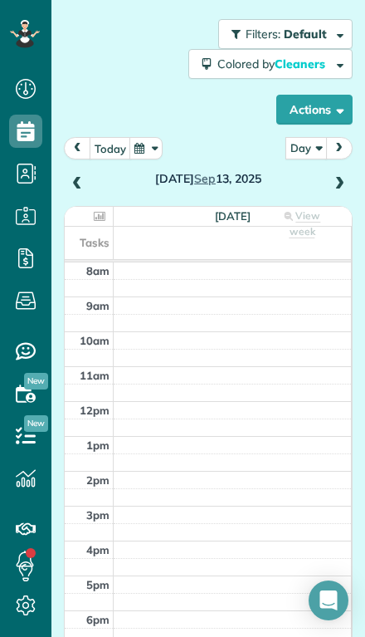
click at [348, 177] on span at bounding box center [339, 184] width 18 height 15
click at [343, 177] on span at bounding box center [339, 184] width 18 height 15
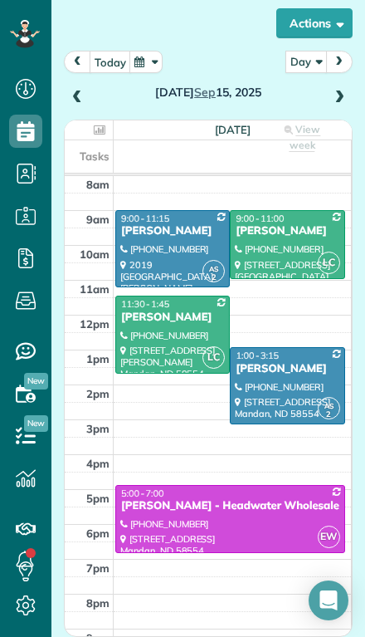
scroll to position [141, 0]
click at [344, 90] on span at bounding box center [339, 97] width 18 height 15
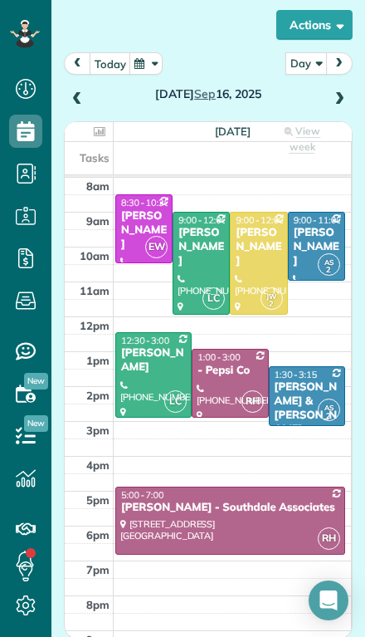
click at [350, 52] on div "Tuesday Sep 16, 2025" at bounding box center [208, 81] width 289 height 58
click at [336, 92] on span at bounding box center [339, 99] width 18 height 15
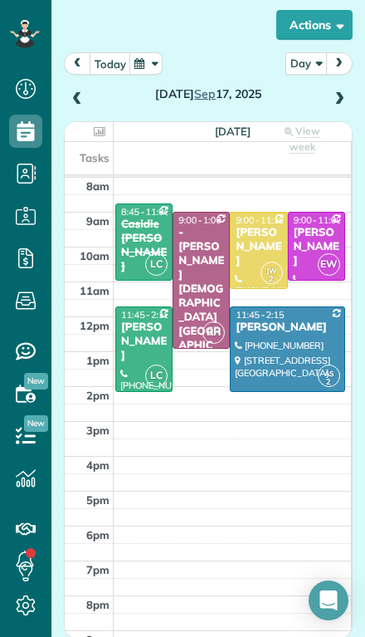
click at [126, 218] on div "Casidie Fladeland" at bounding box center [143, 246] width 47 height 56
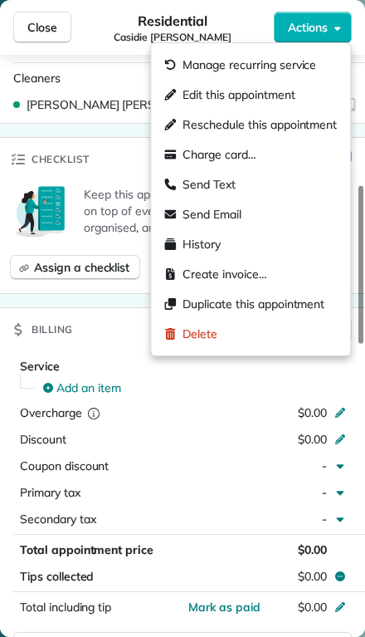
click at [134, 342] on div "Billing Billing actions" at bounding box center [182, 329] width 365 height 43
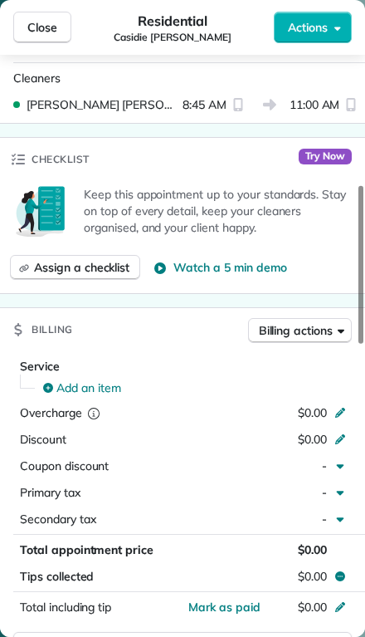
click at [148, 456] on button "Coupon discount -" at bounding box center [182, 465] width 339 height 23
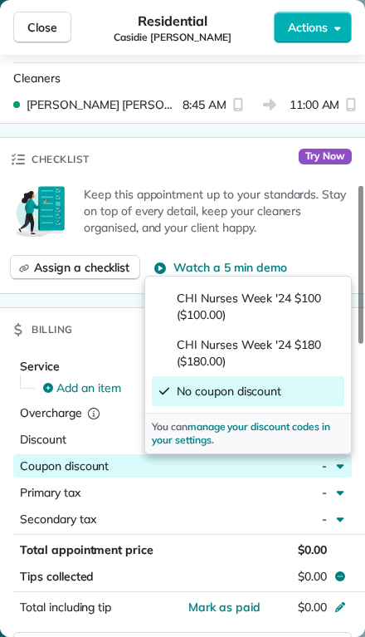
click at [197, 169] on div "Checklist Try Now" at bounding box center [182, 159] width 365 height 43
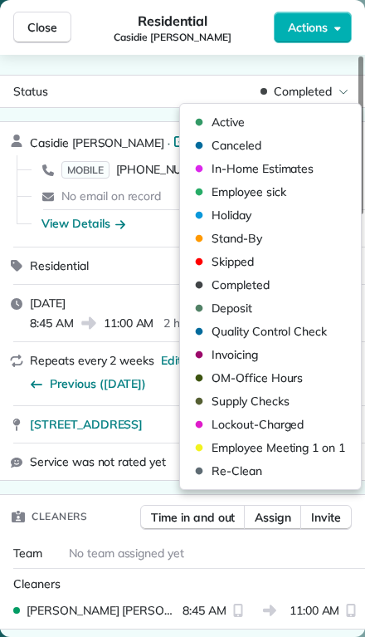
click at [222, 126] on span "Active" at bounding box center [228, 122] width 33 height 17
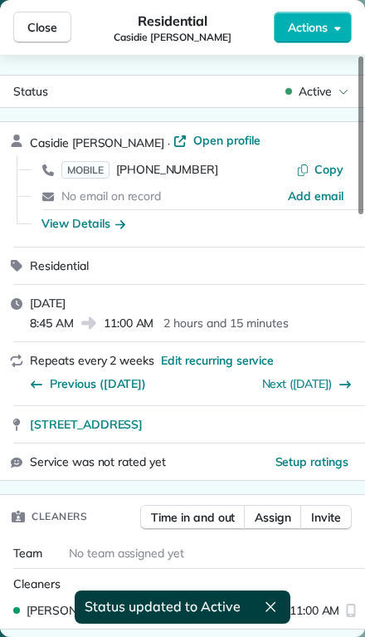
click at [42, 27] on span "Close" at bounding box center [42, 27] width 30 height 17
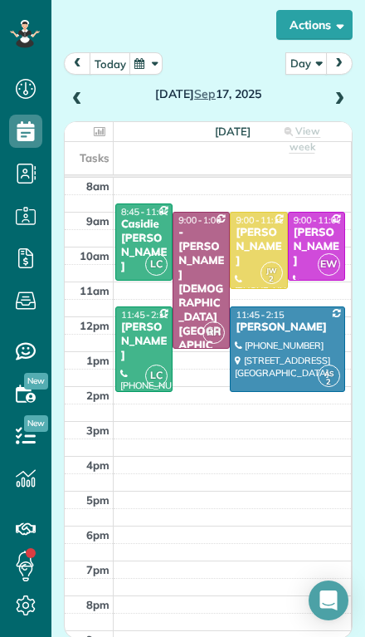
click at [347, 92] on span at bounding box center [339, 99] width 18 height 15
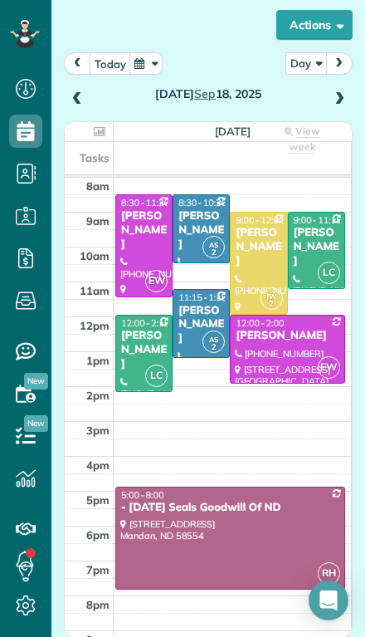
click at [352, 54] on div "Thursday Sep 18, 2025" at bounding box center [208, 81] width 289 height 58
click at [351, 52] on div "Thursday Sep 18, 2025" at bounding box center [208, 81] width 289 height 58
click at [346, 92] on span at bounding box center [339, 99] width 18 height 15
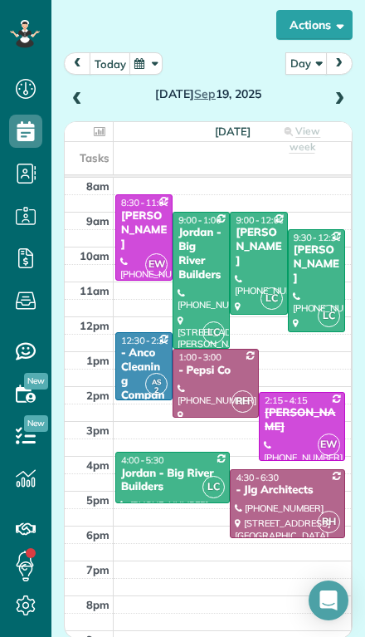
click at [296, 406] on div "Luann Hanson" at bounding box center [302, 420] width 76 height 28
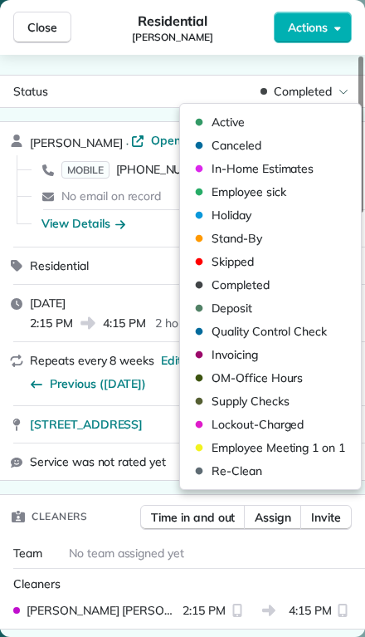
click at [220, 123] on span "Active" at bounding box center [228, 122] width 33 height 17
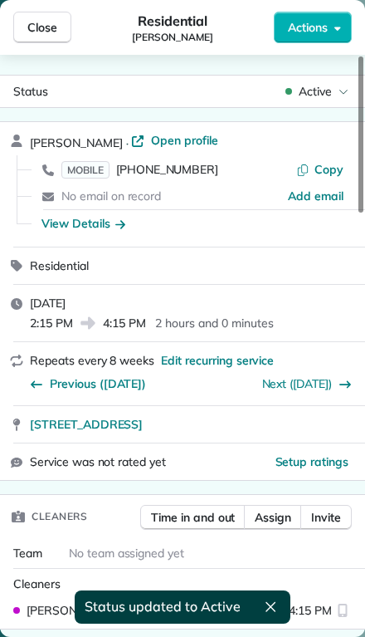
click at [40, 25] on span "Close" at bounding box center [42, 27] width 30 height 17
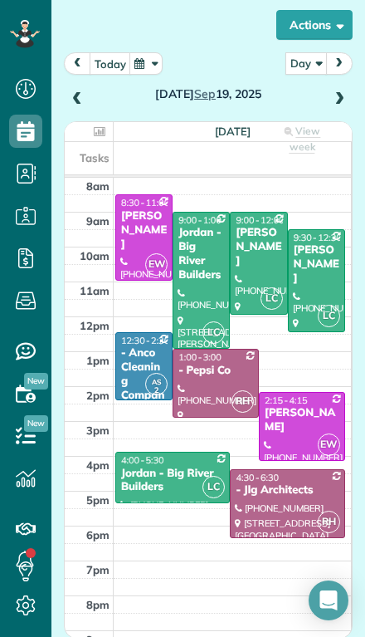
click at [347, 92] on span at bounding box center [339, 99] width 18 height 15
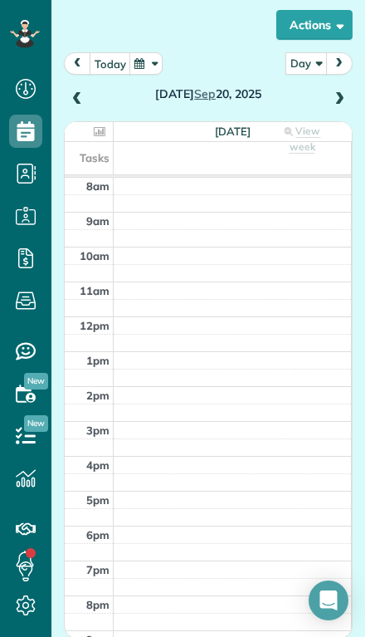
click at [341, 92] on span at bounding box center [339, 99] width 18 height 15
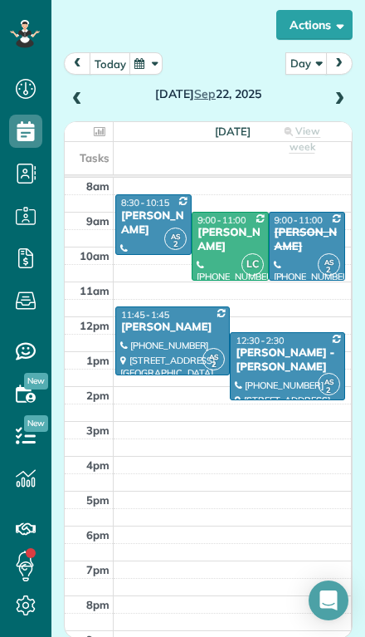
click at [308, 213] on div at bounding box center [307, 246] width 75 height 67
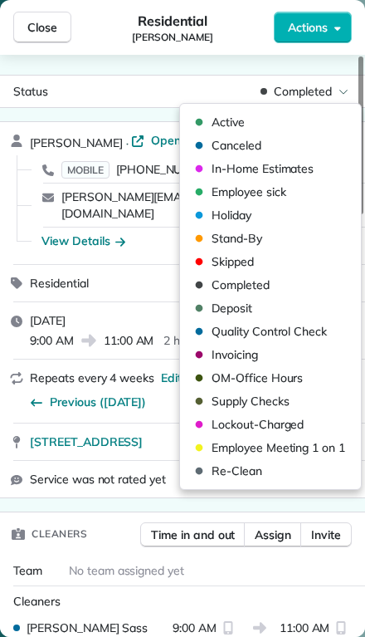
click at [222, 121] on span "Active" at bounding box center [228, 122] width 33 height 17
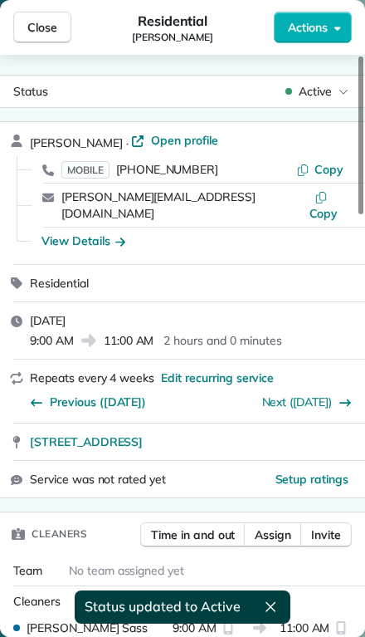
click at [33, 33] on span "Close" at bounding box center [42, 27] width 30 height 17
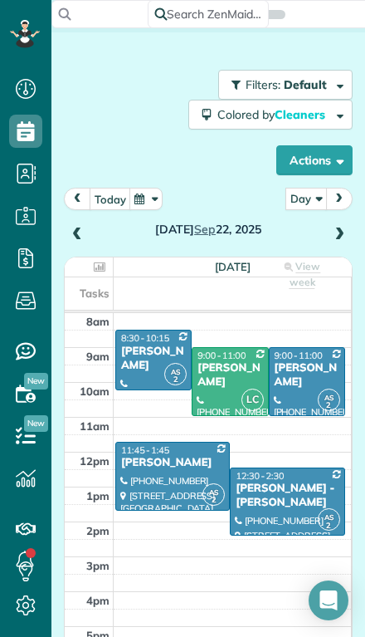
scroll to position [4, 0]
click at [338, 227] on span at bounding box center [339, 234] width 18 height 15
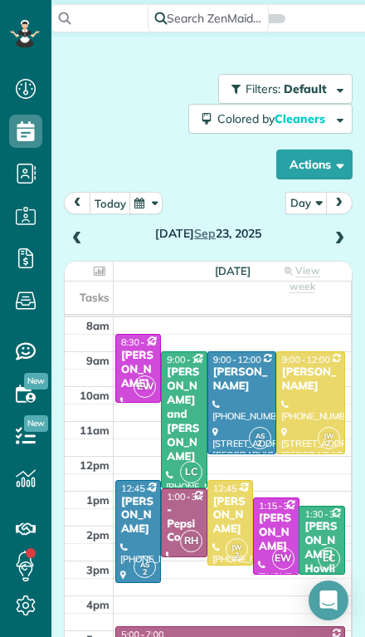
scroll to position [0, 0]
click at [335, 232] on span at bounding box center [339, 239] width 18 height 15
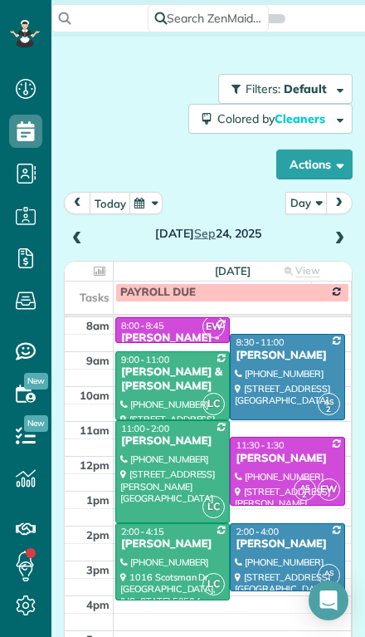
click at [347, 232] on span at bounding box center [339, 239] width 18 height 15
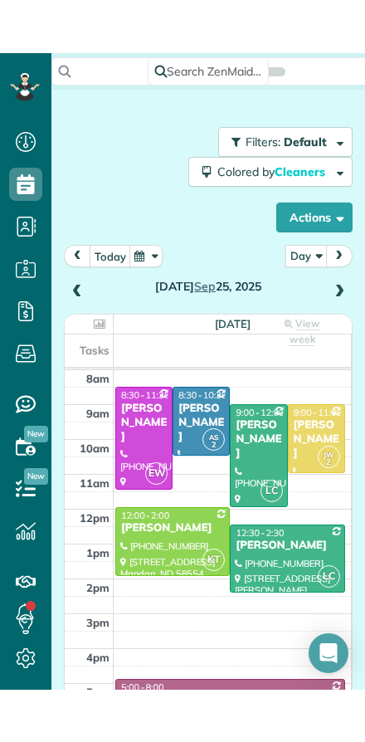
scroll to position [742, 51]
